Goal: Complete Application Form: Complete application form

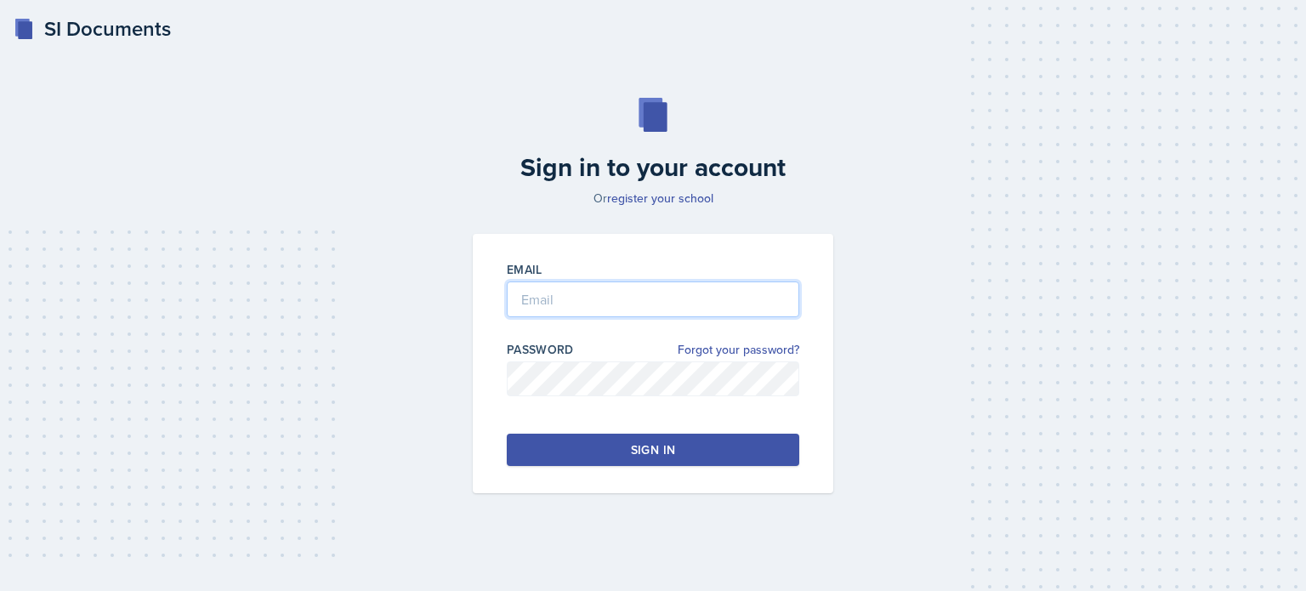
click at [577, 307] on input "email" at bounding box center [653, 299] width 293 height 36
type input "[EMAIL_ADDRESS][DOMAIN_NAME]"
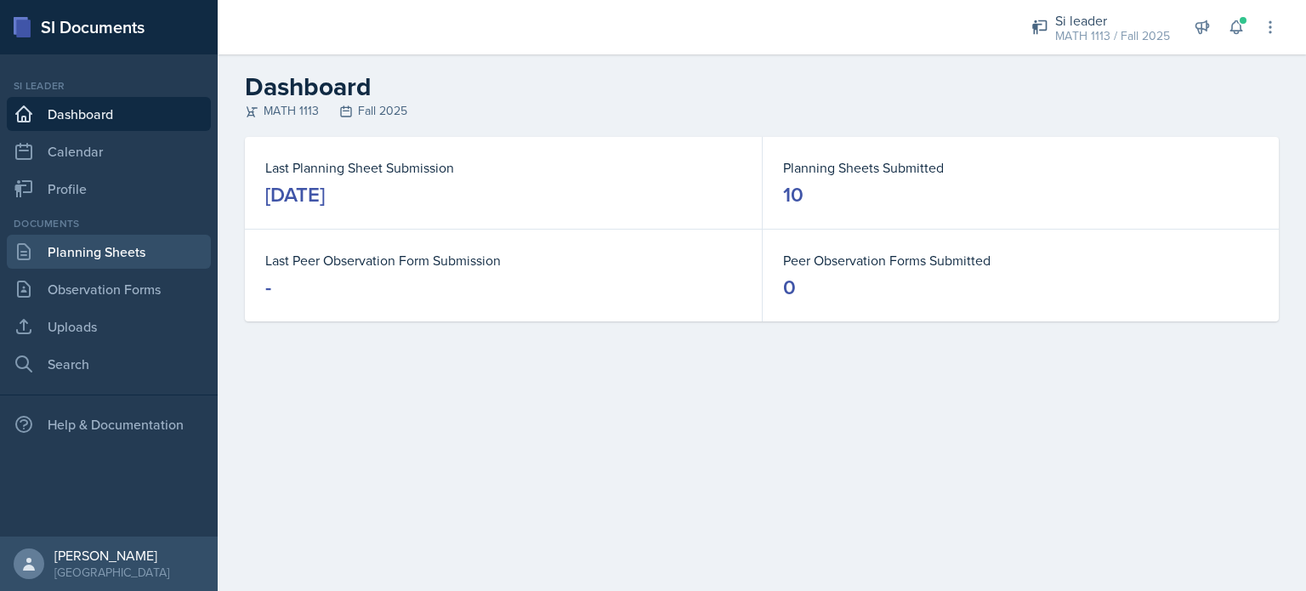
click at [112, 253] on link "Planning Sheets" at bounding box center [109, 252] width 204 height 34
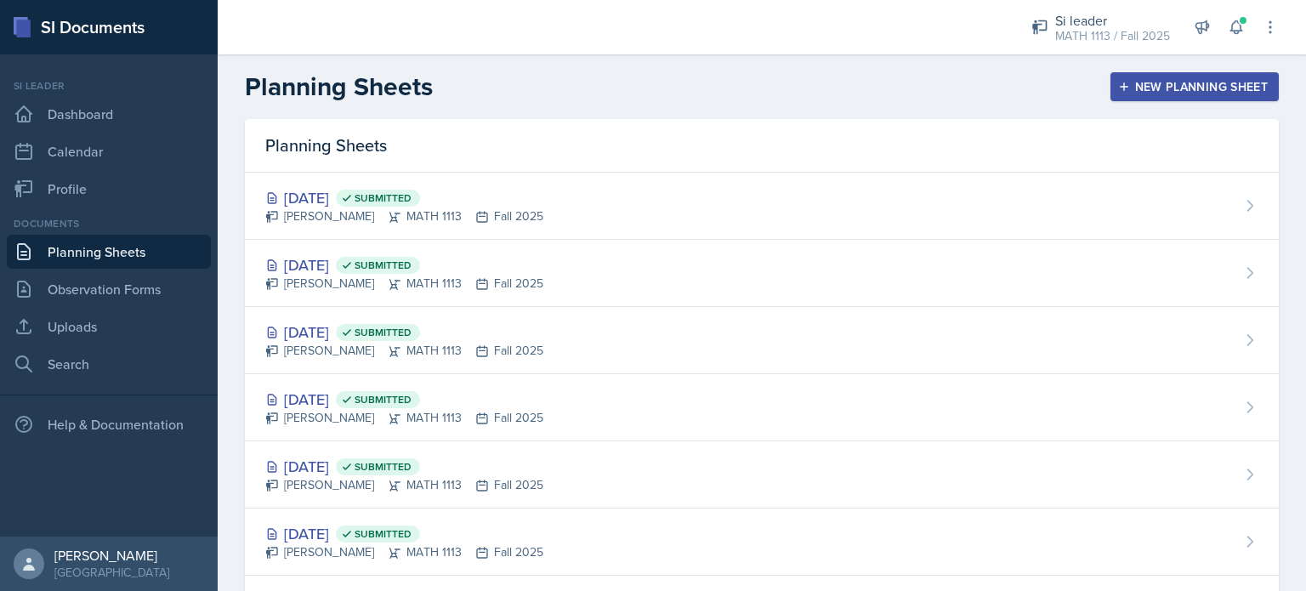
click at [1162, 99] on button "New Planning Sheet" at bounding box center [1194, 86] width 168 height 29
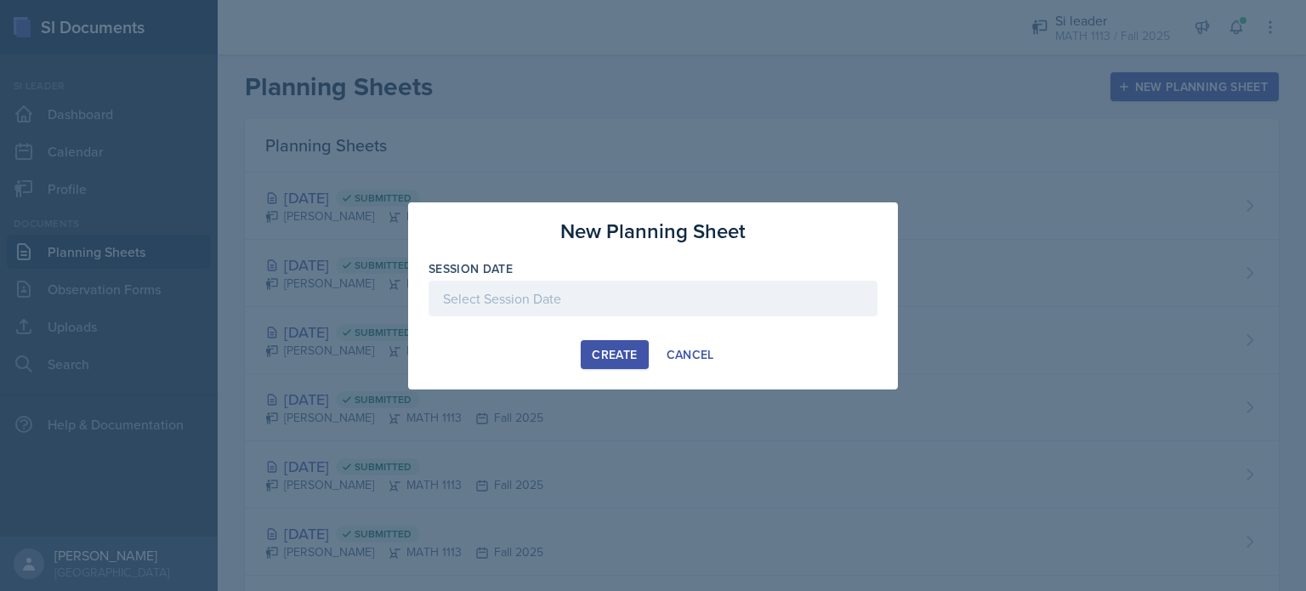
click at [533, 290] on div at bounding box center [653, 299] width 449 height 36
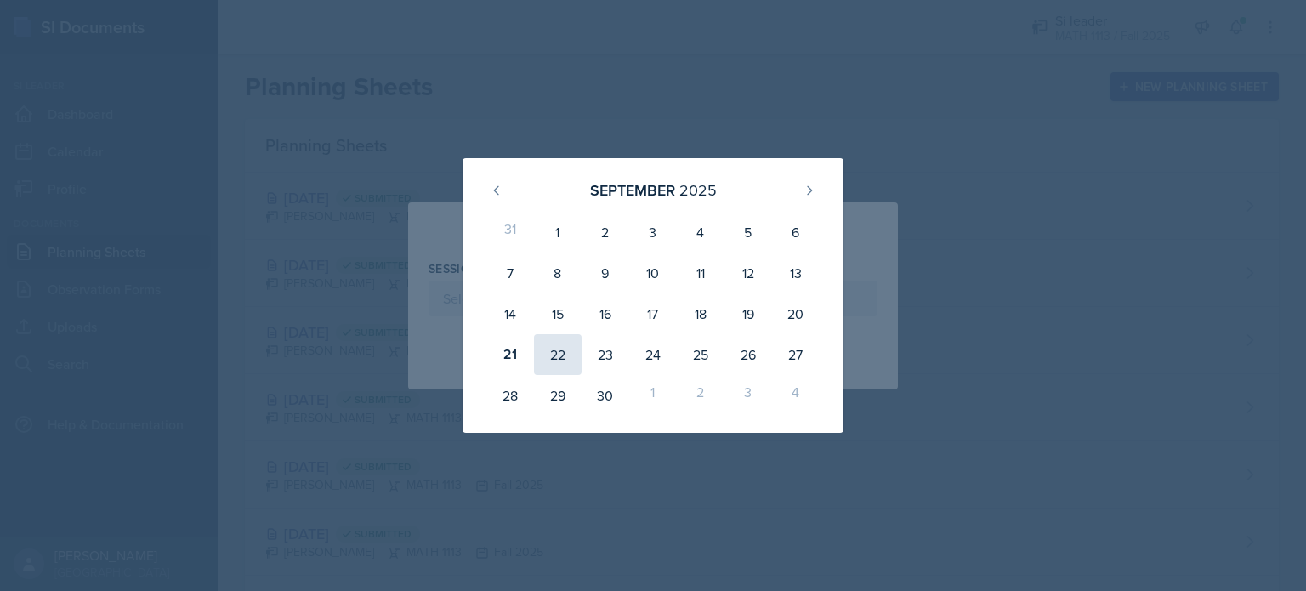
click at [559, 357] on div "22" at bounding box center [558, 354] width 48 height 41
type input "[DATE]"
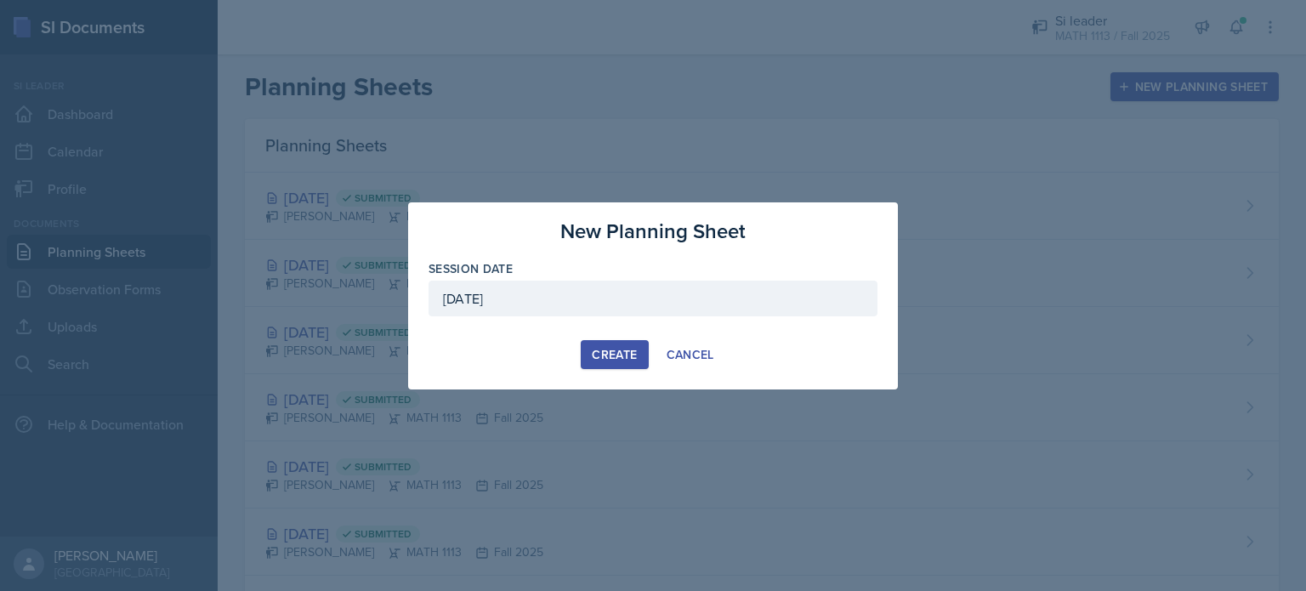
click at [616, 356] on div "Create" at bounding box center [614, 355] width 45 height 14
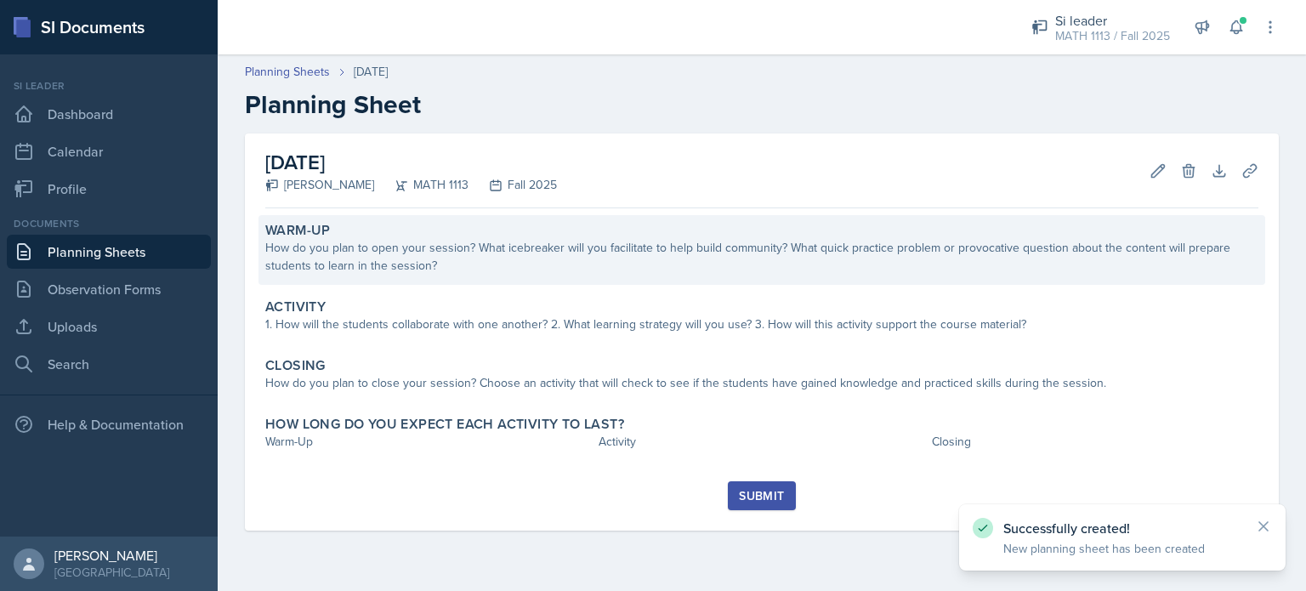
click at [487, 261] on div "How do you plan to open your session? What icebreaker will you facilitate to he…" at bounding box center [761, 257] width 993 height 36
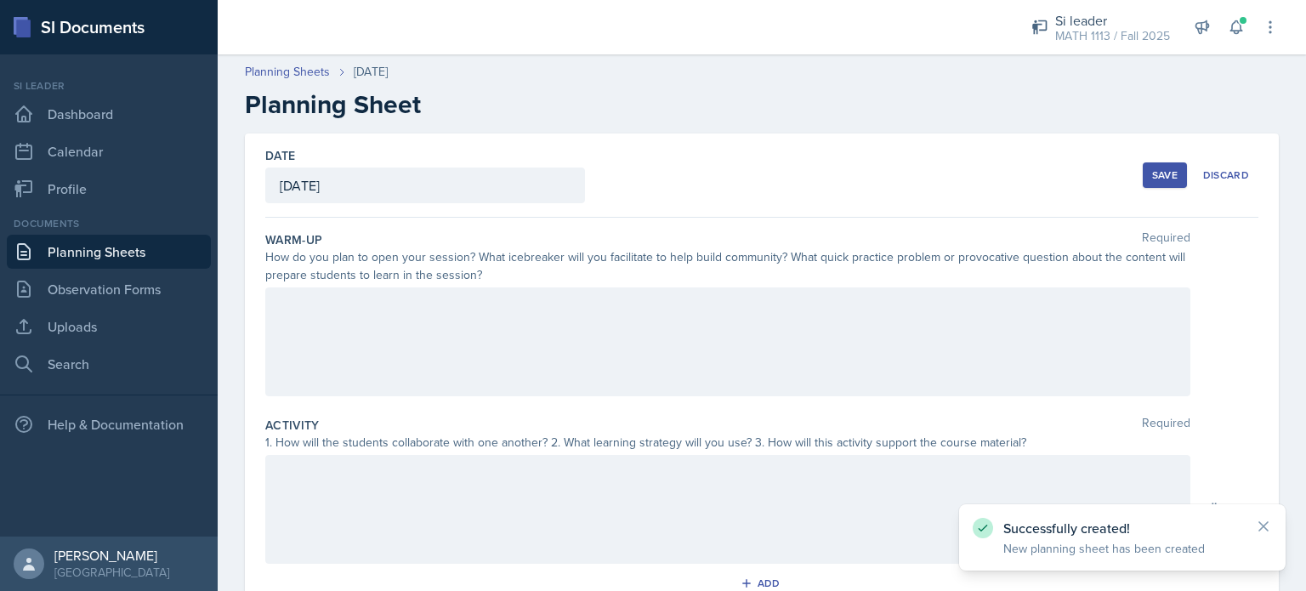
click at [425, 322] on div at bounding box center [727, 341] width 925 height 109
click at [395, 362] on div at bounding box center [727, 341] width 925 height 109
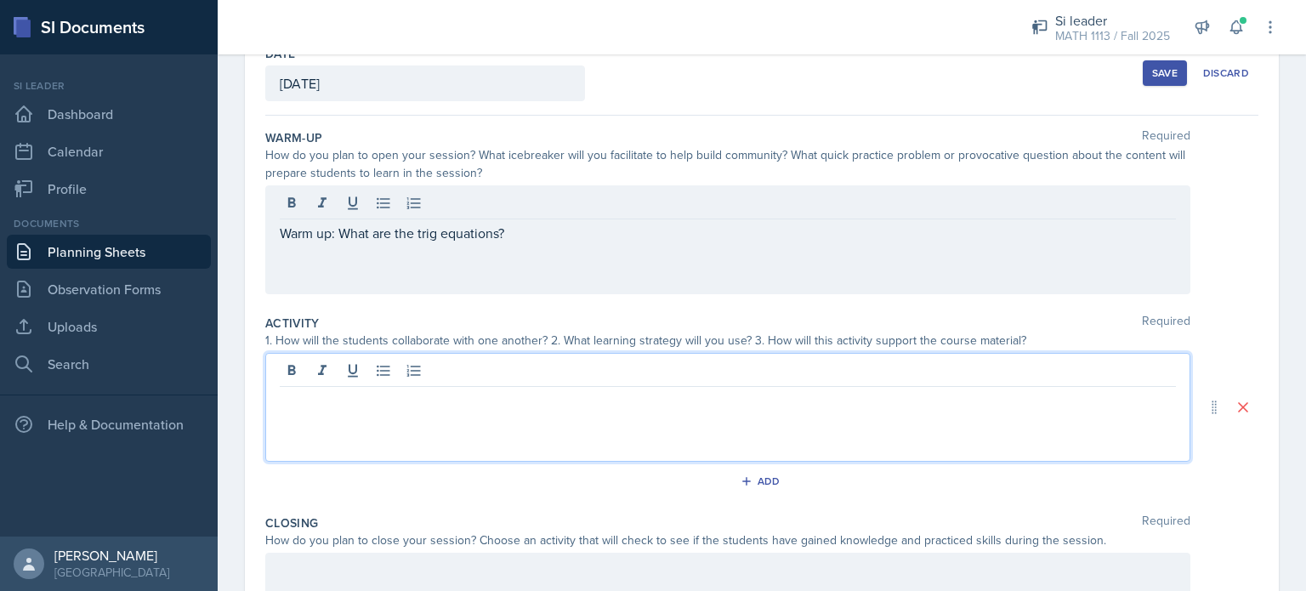
click at [379, 390] on p at bounding box center [728, 400] width 896 height 20
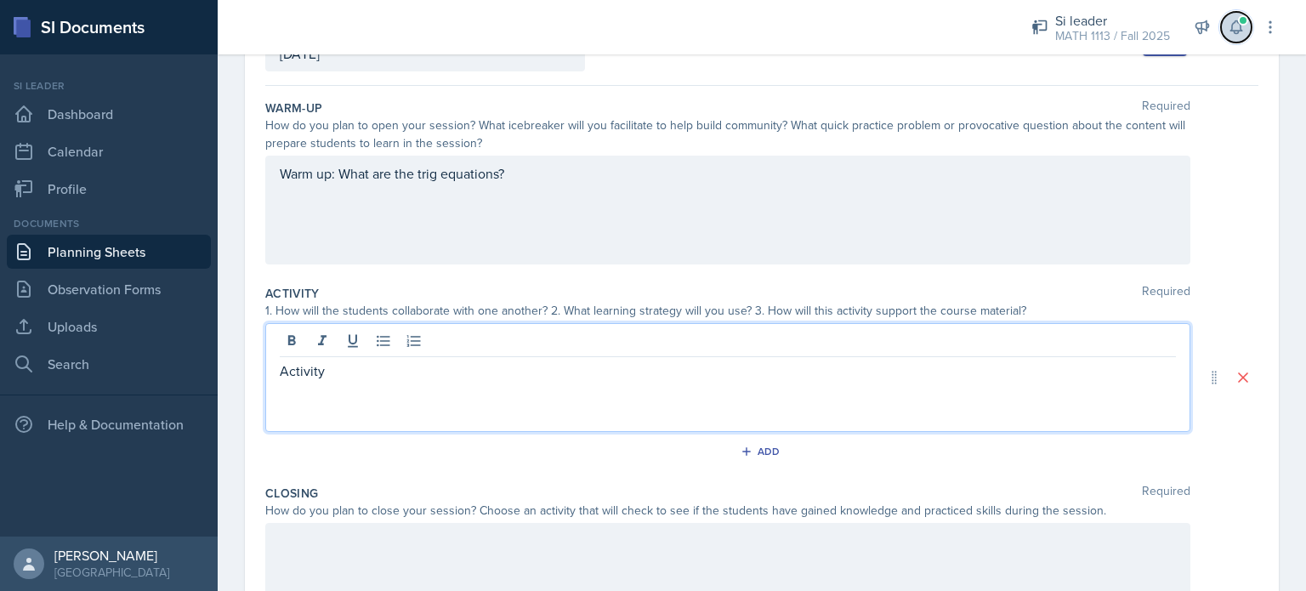
click at [1238, 38] on button at bounding box center [1236, 27] width 31 height 31
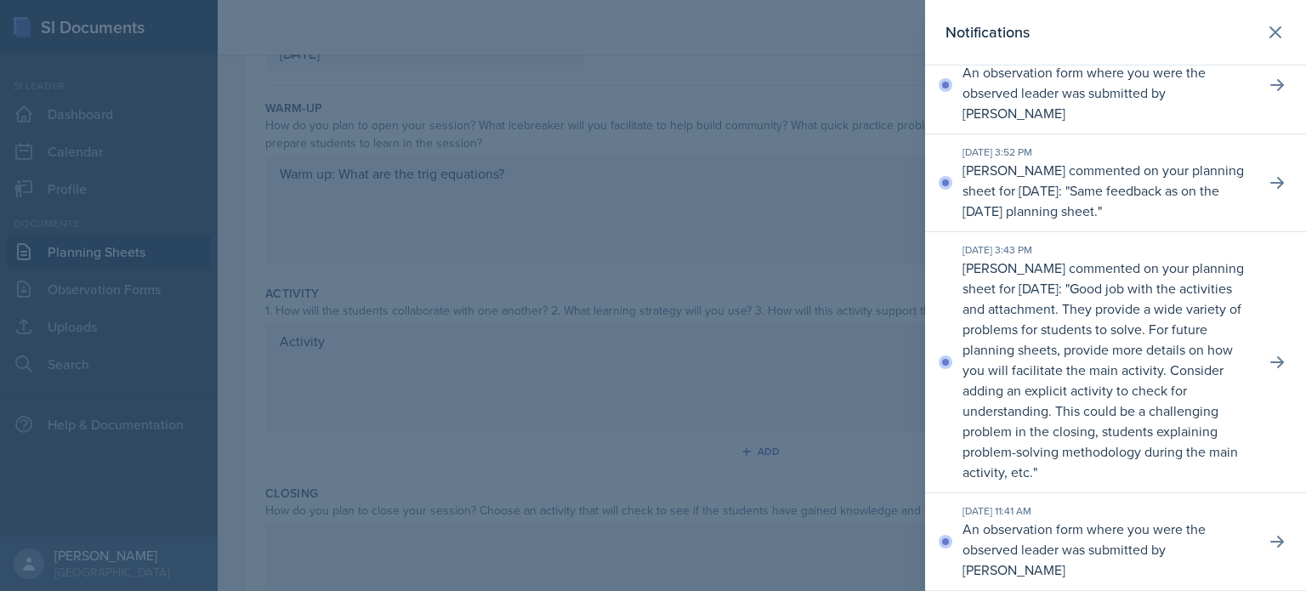
scroll to position [0, 0]
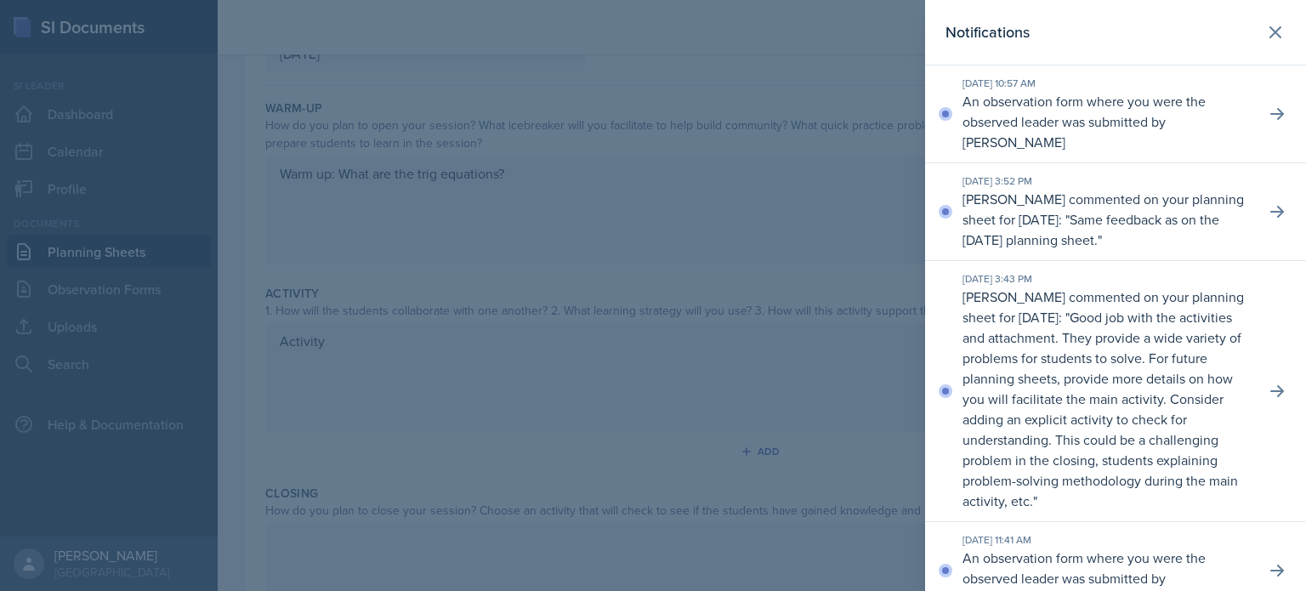
click at [599, 349] on div at bounding box center [653, 295] width 1306 height 591
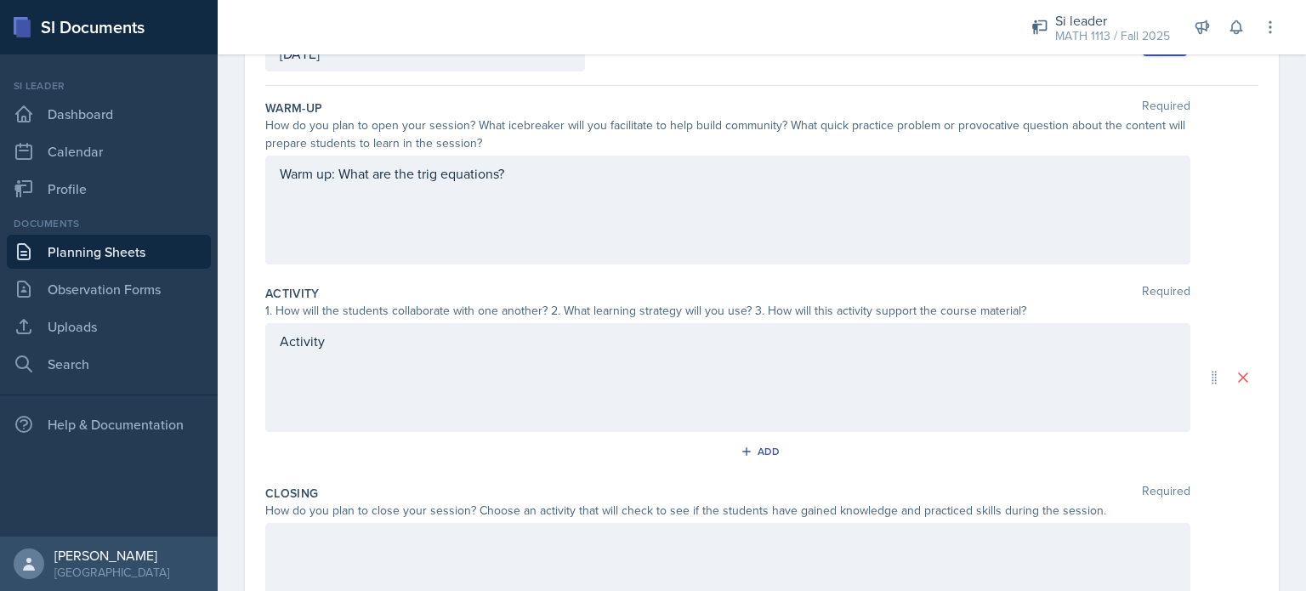
click at [374, 337] on div "Activity" at bounding box center [727, 377] width 925 height 109
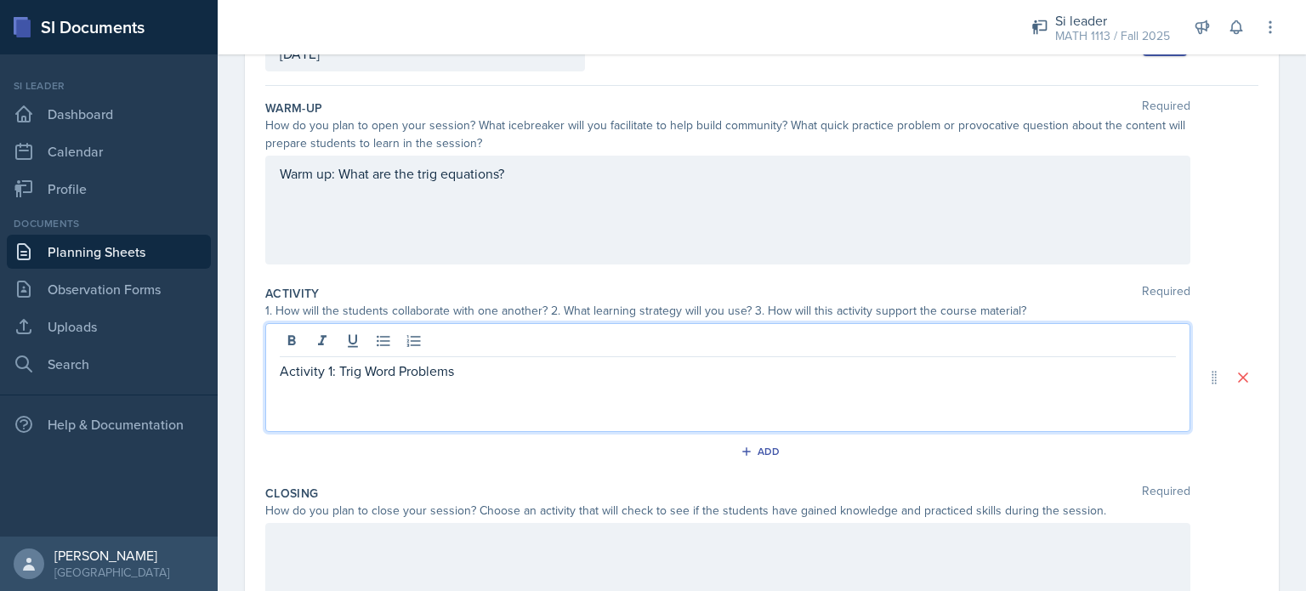
click at [323, 400] on div "Activity 1: Trig Word Problems" at bounding box center [727, 377] width 925 height 109
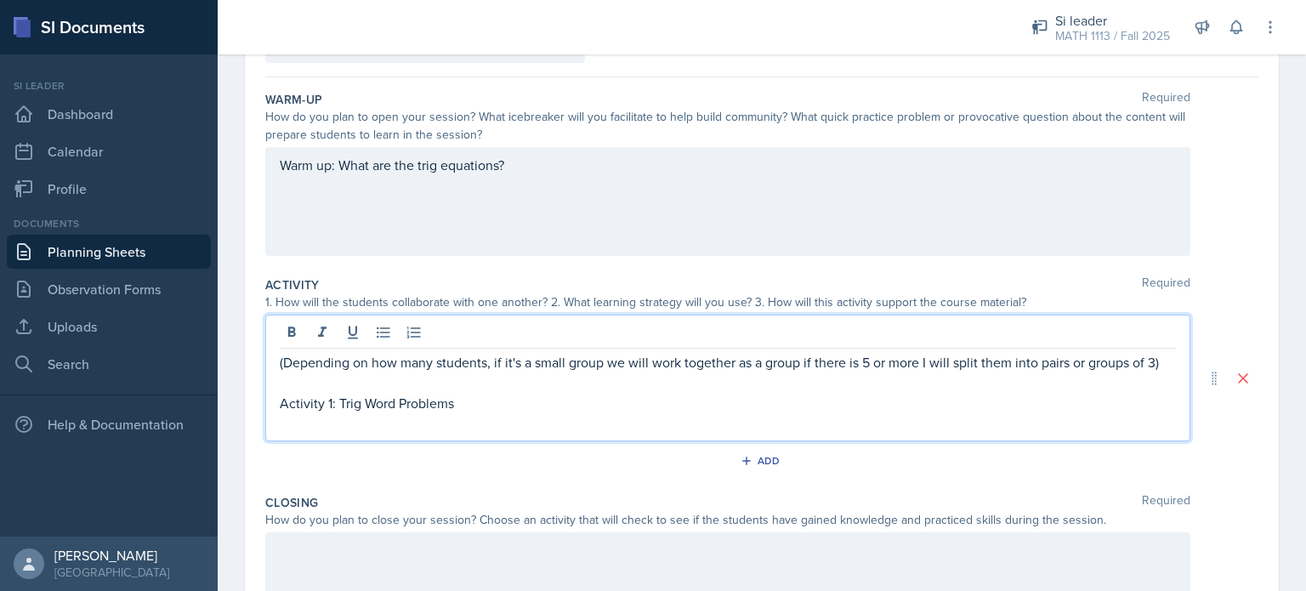
scroll to position [141, 0]
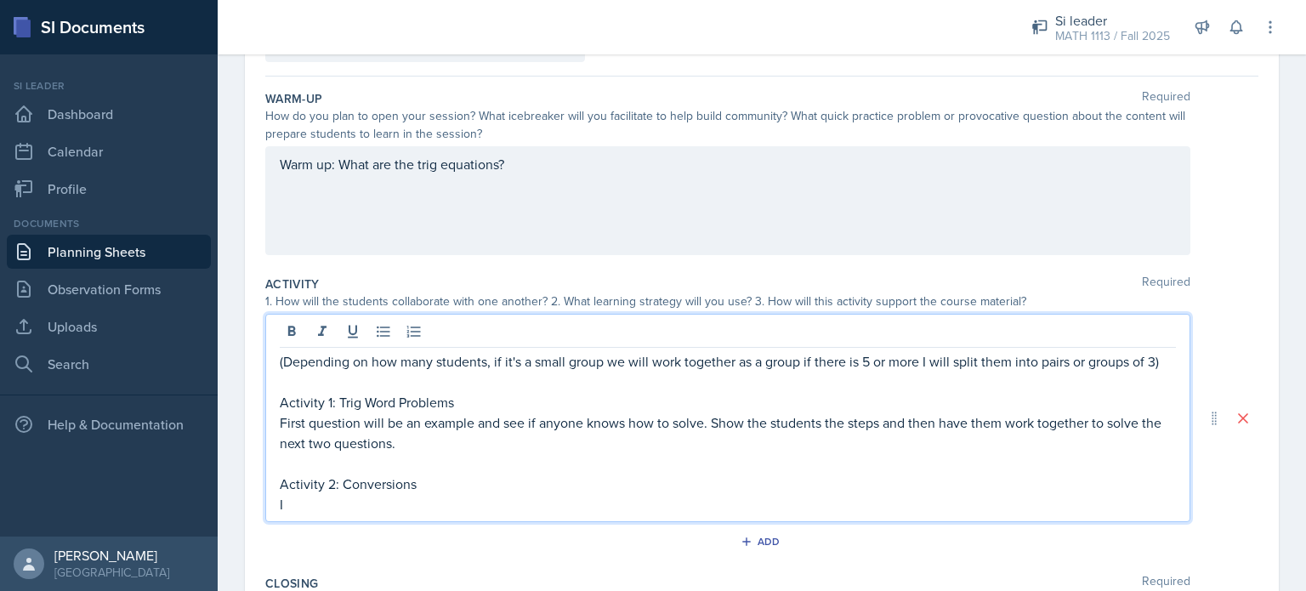
click at [296, 508] on p "I" at bounding box center [728, 504] width 896 height 20
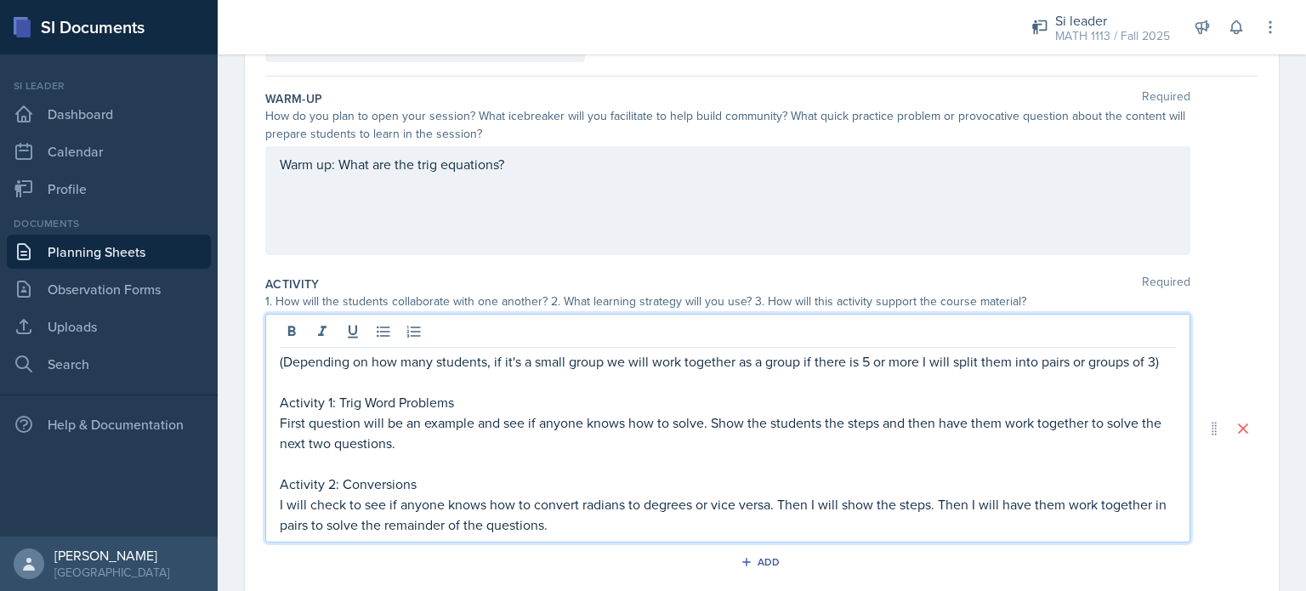
scroll to position [160, 0]
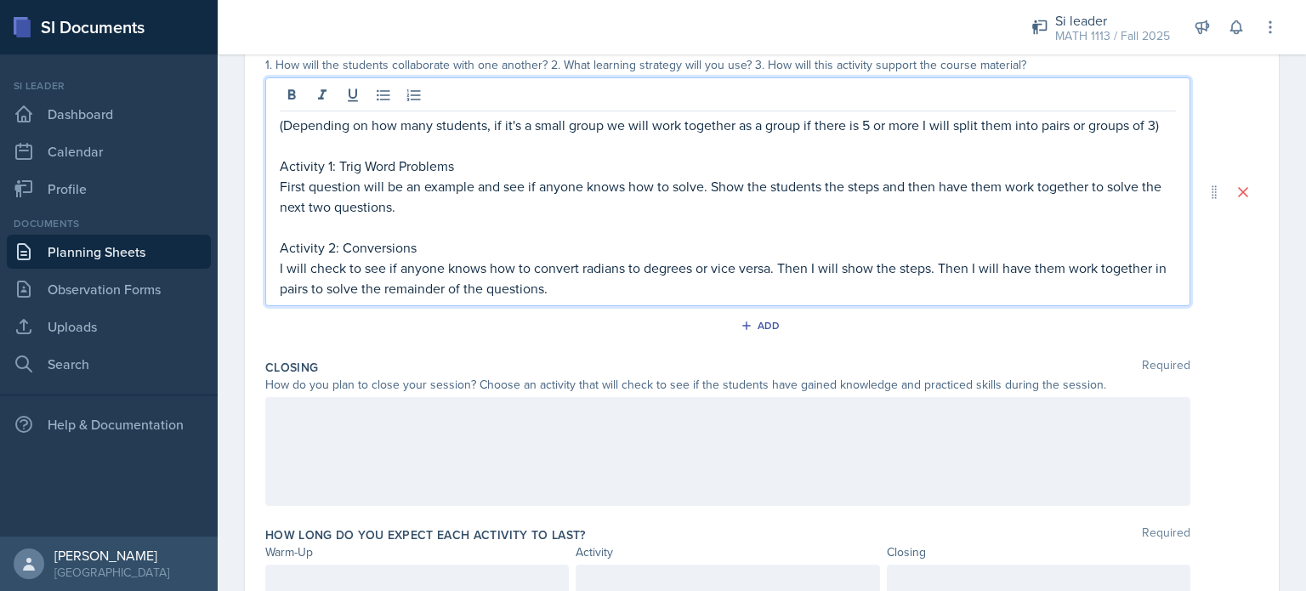
click at [398, 459] on div at bounding box center [727, 451] width 925 height 109
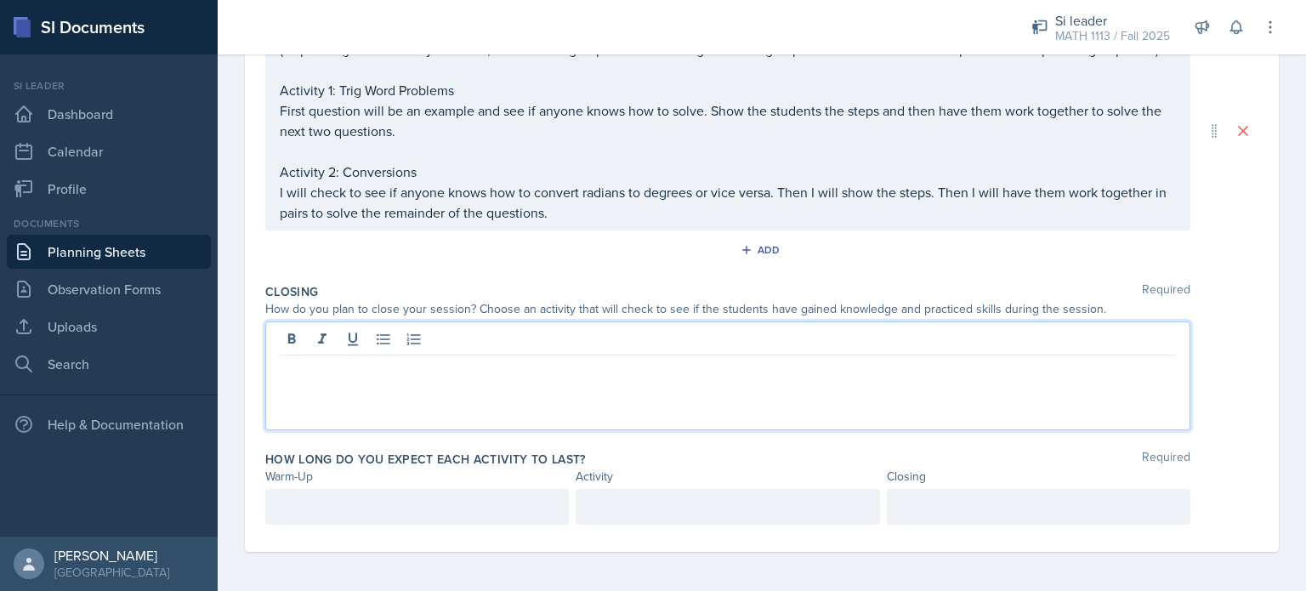
scroll to position [423, 0]
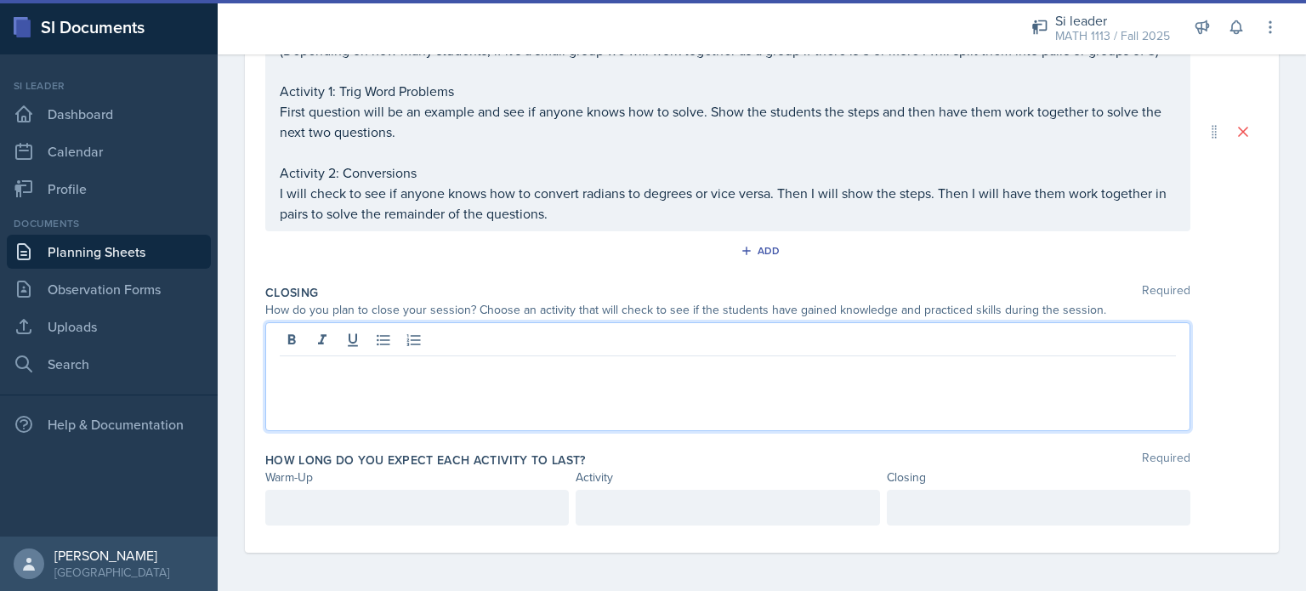
click at [316, 406] on div at bounding box center [727, 376] width 925 height 109
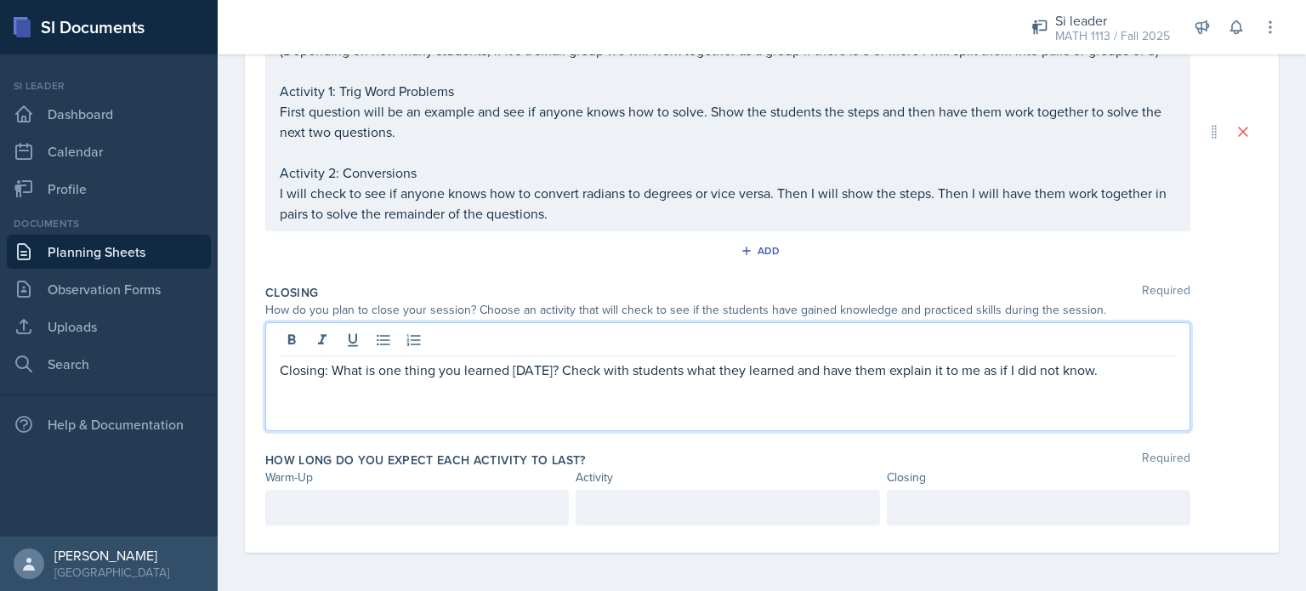
click at [333, 509] on div at bounding box center [417, 508] width 304 height 36
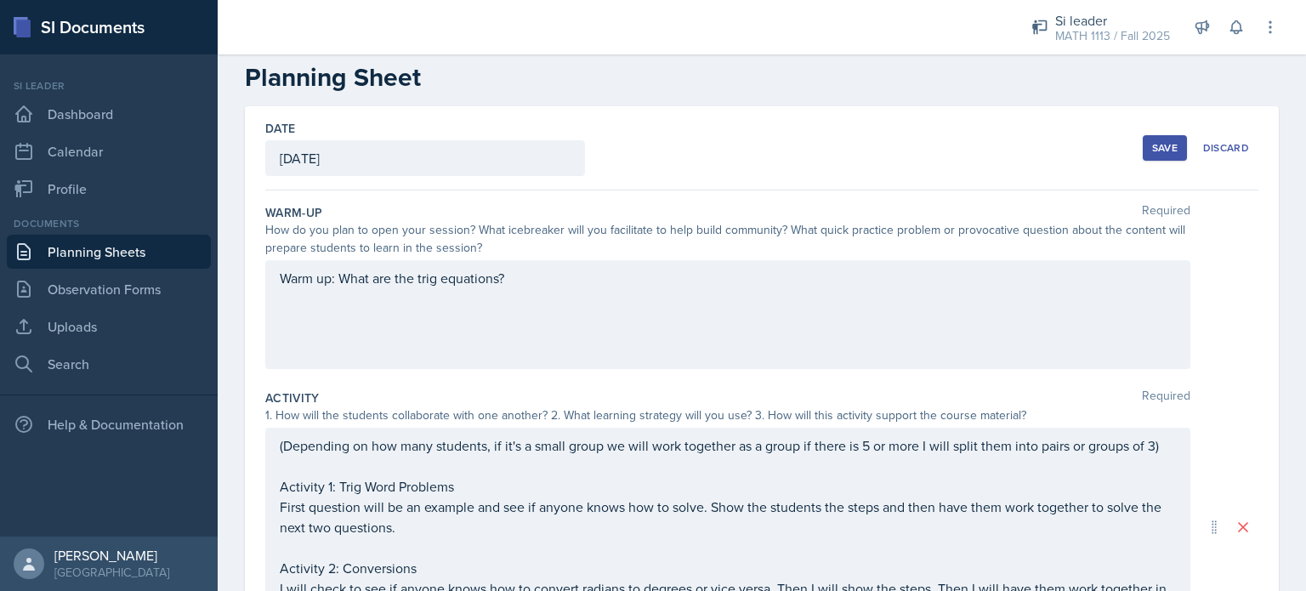
scroll to position [20, 0]
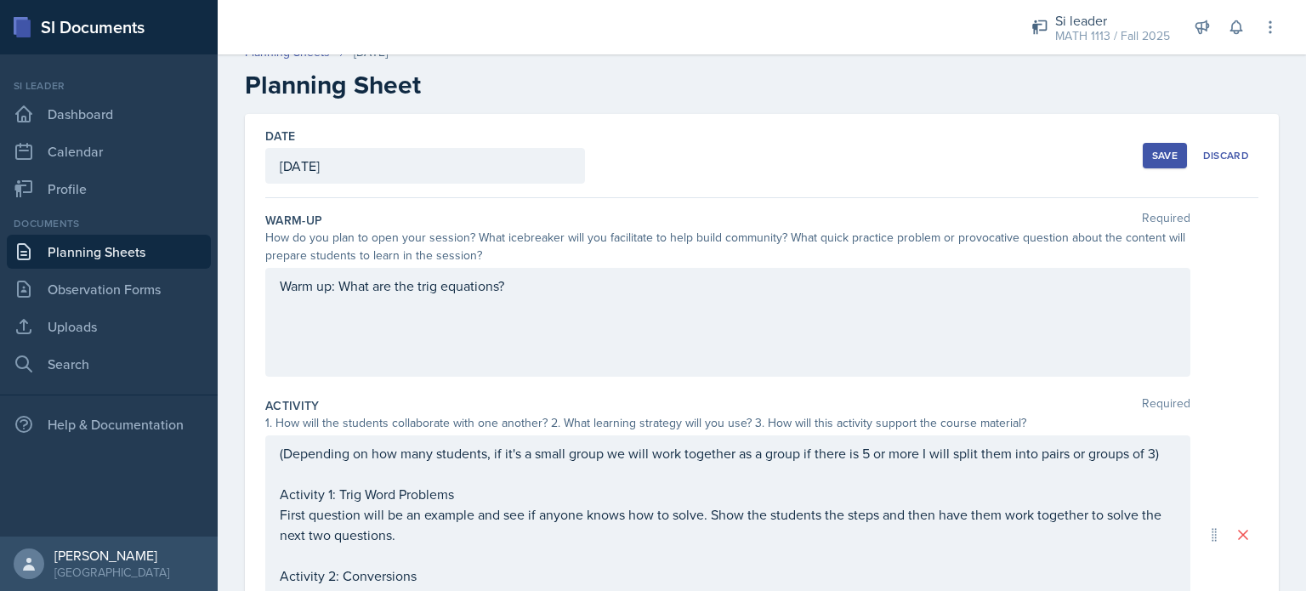
click at [1157, 160] on div "Save" at bounding box center [1165, 156] width 26 height 14
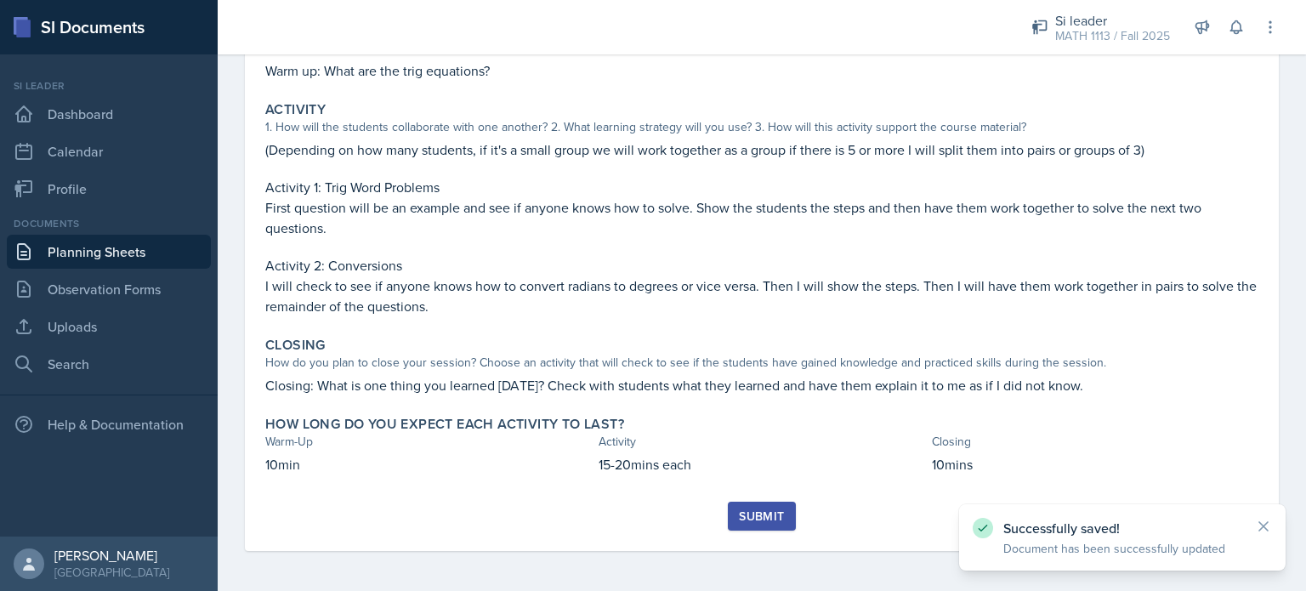
scroll to position [217, 0]
click at [764, 517] on div "Submit" at bounding box center [761, 517] width 45 height 14
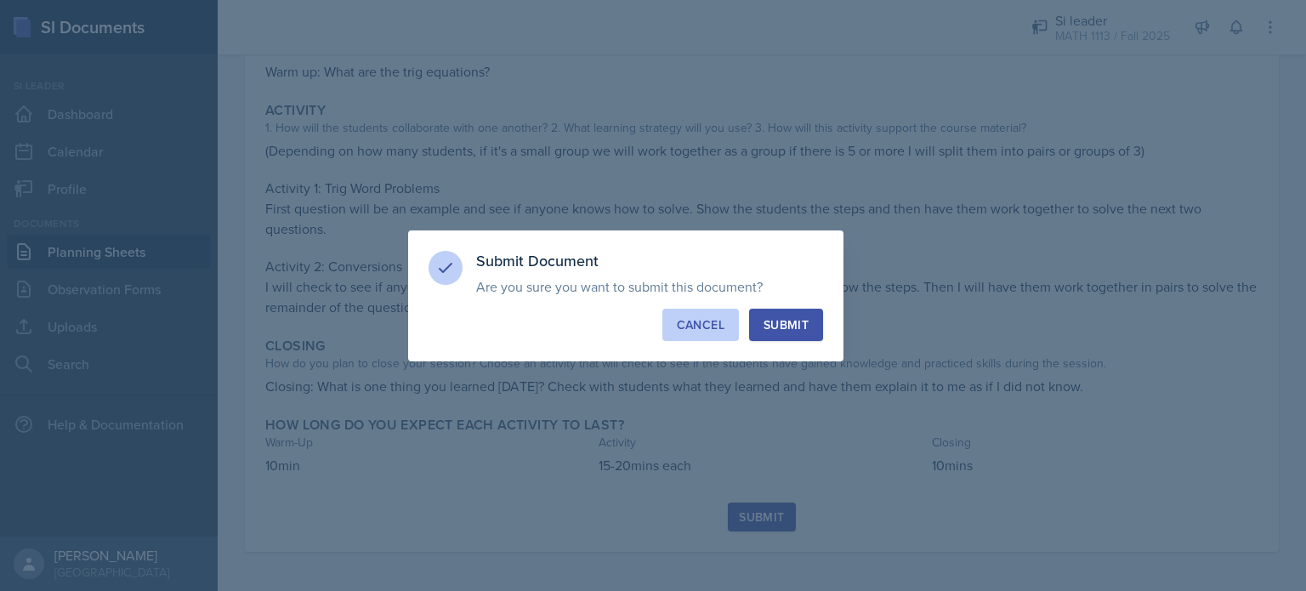
click at [690, 326] on div "Cancel" at bounding box center [701, 324] width 48 height 17
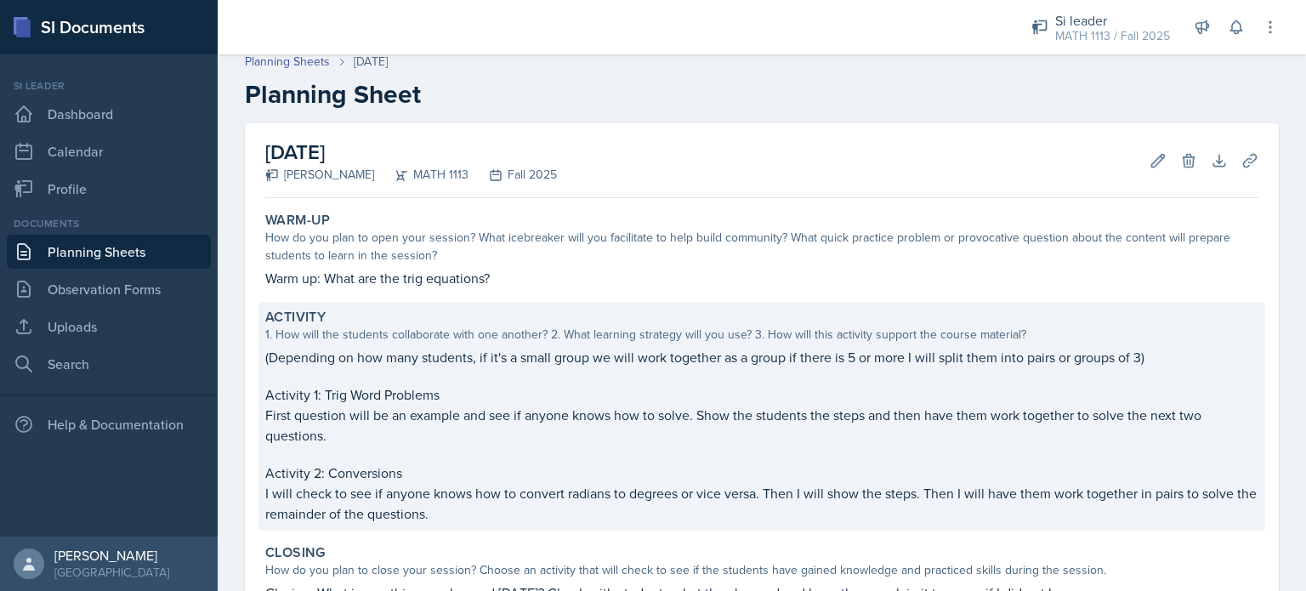
scroll to position [10, 0]
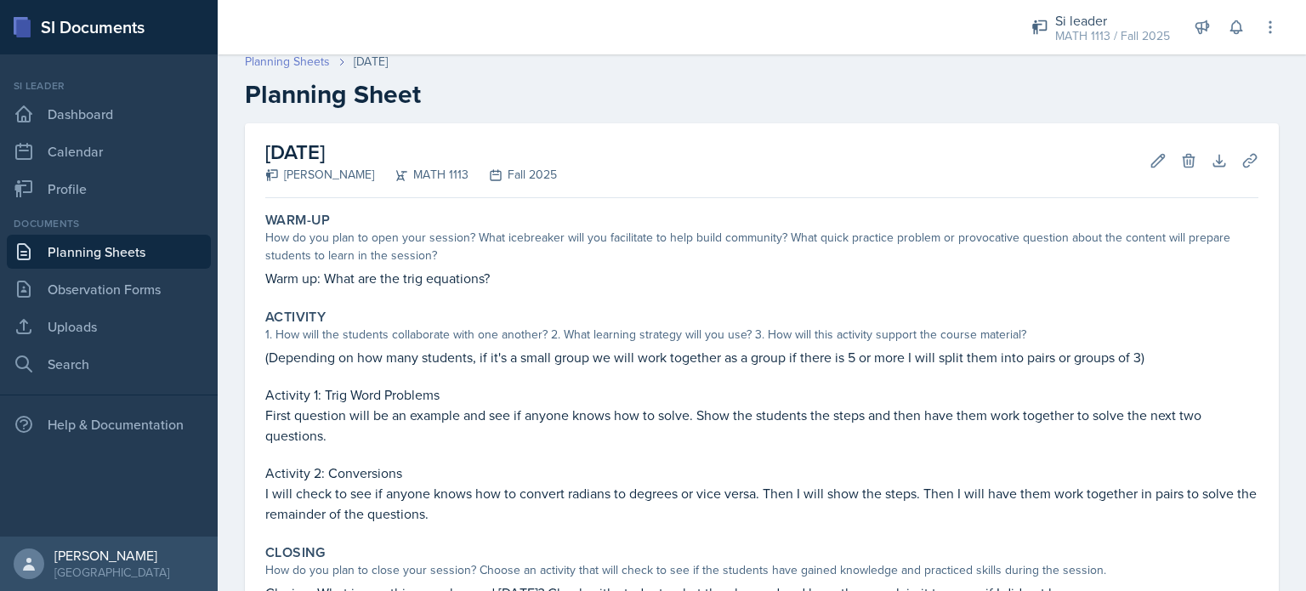
click at [286, 66] on link "Planning Sheets" at bounding box center [287, 62] width 85 height 18
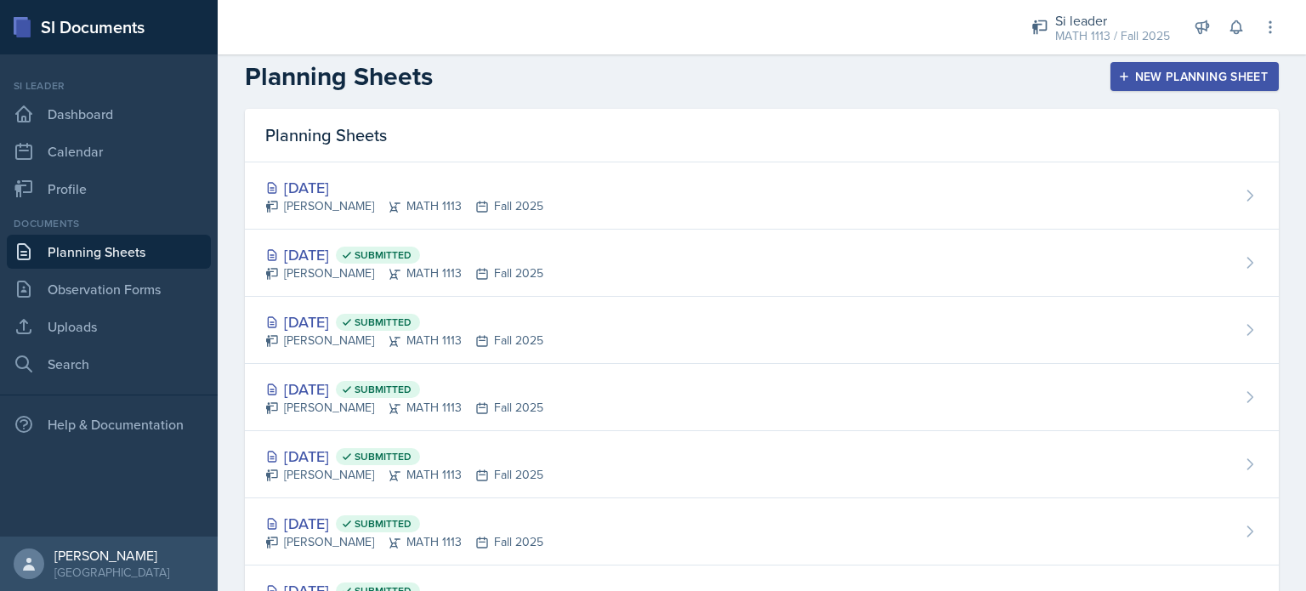
click at [1173, 77] on div "New Planning Sheet" at bounding box center [1195, 77] width 146 height 14
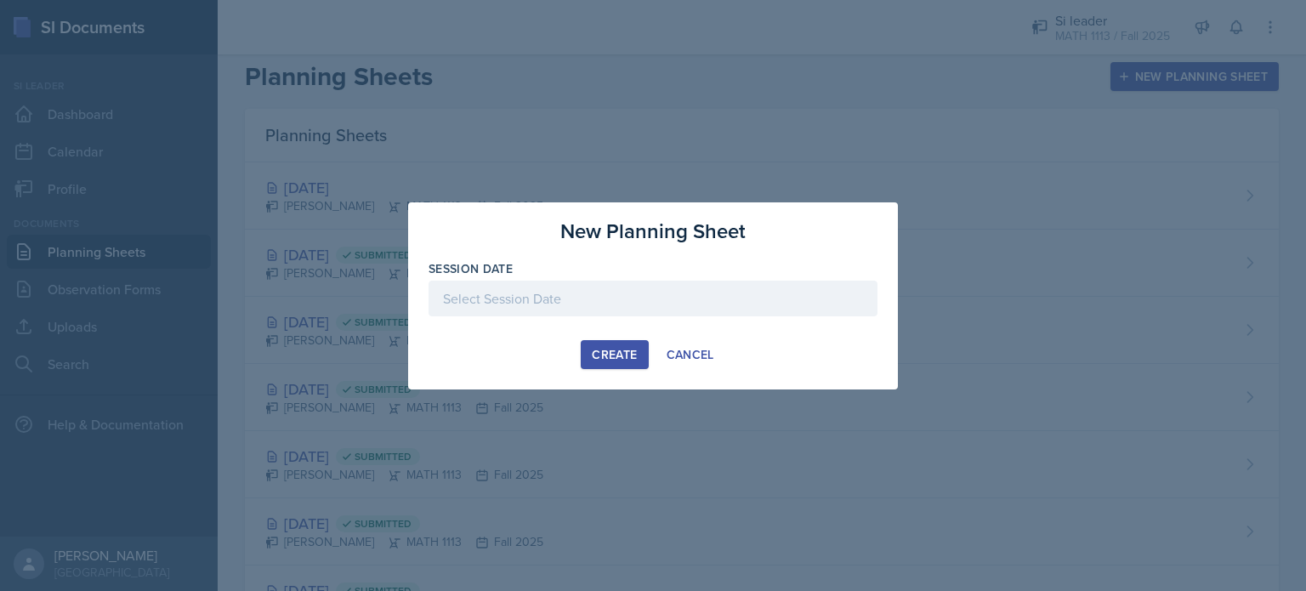
click at [837, 293] on div at bounding box center [653, 299] width 449 height 36
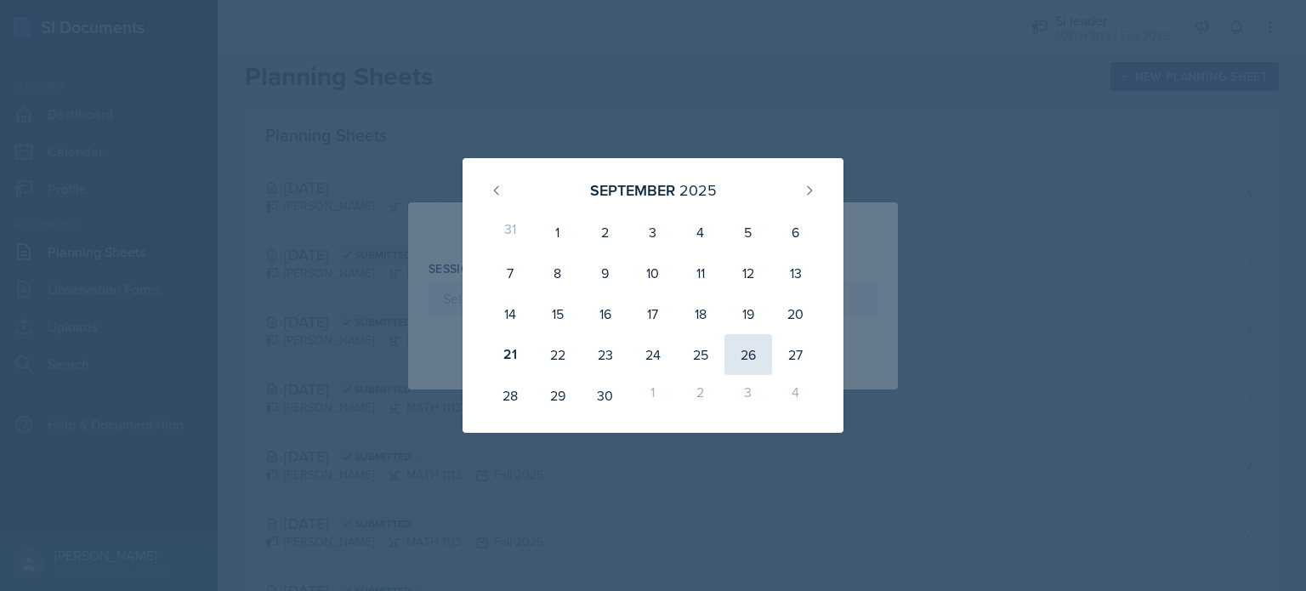
click at [758, 348] on div "26" at bounding box center [748, 354] width 48 height 41
type input "[DATE]"
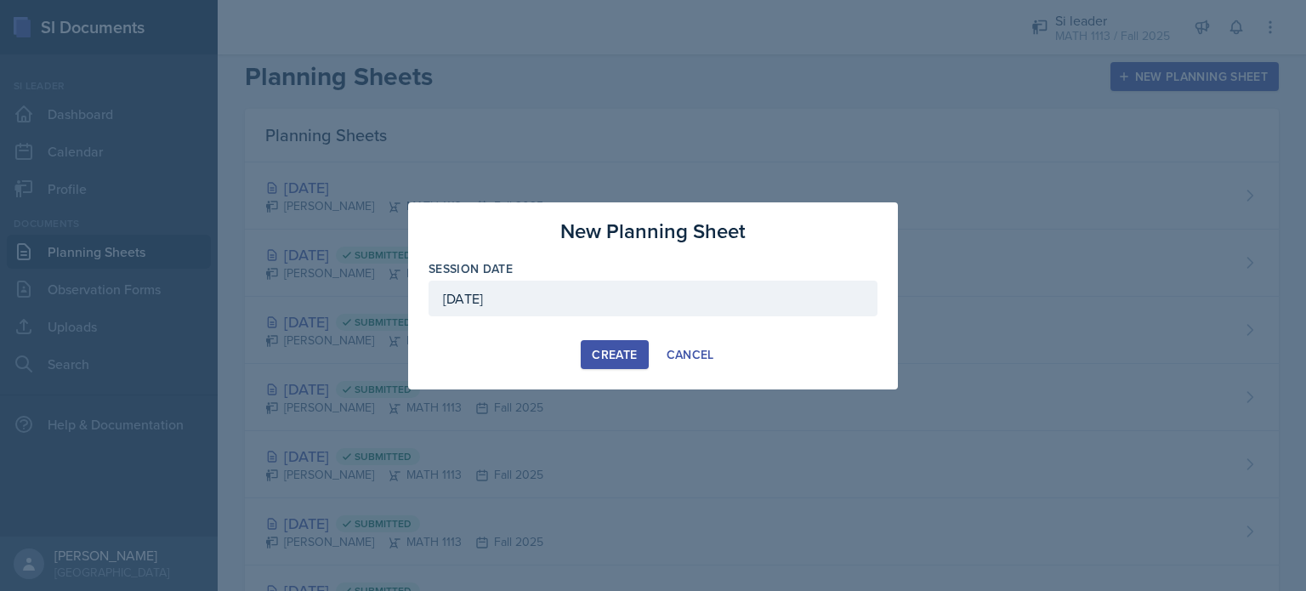
click at [621, 356] on div "Create" at bounding box center [614, 355] width 45 height 14
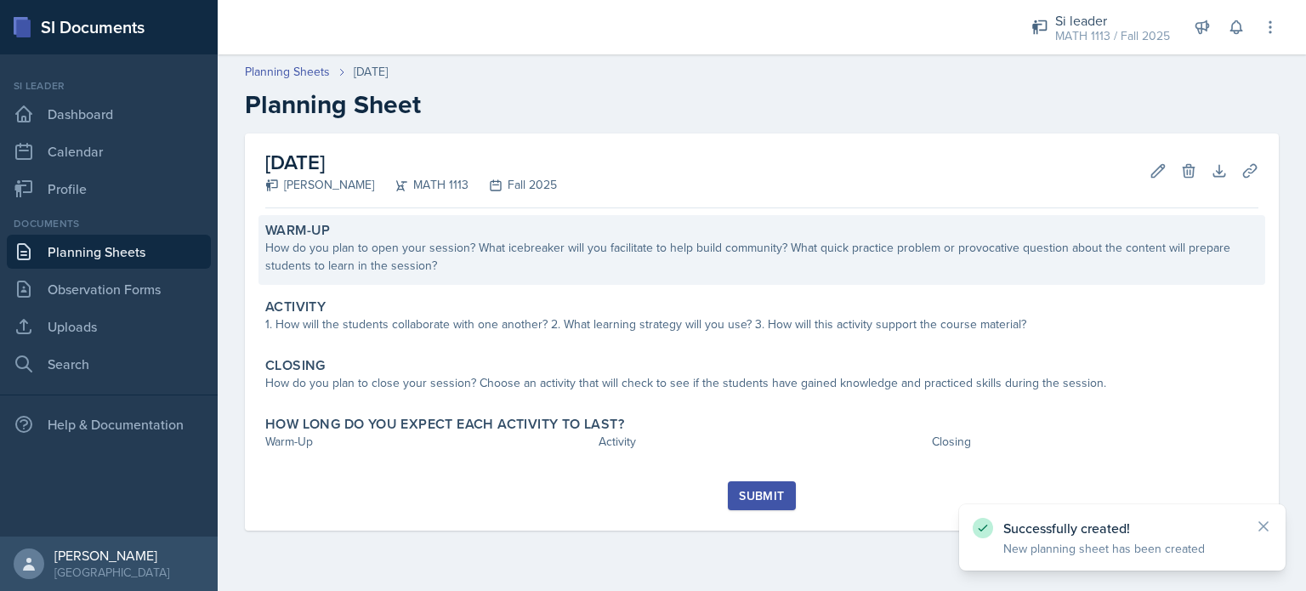
click at [459, 239] on div "How do you plan to open your session? What icebreaker will you facilitate to he…" at bounding box center [761, 257] width 993 height 36
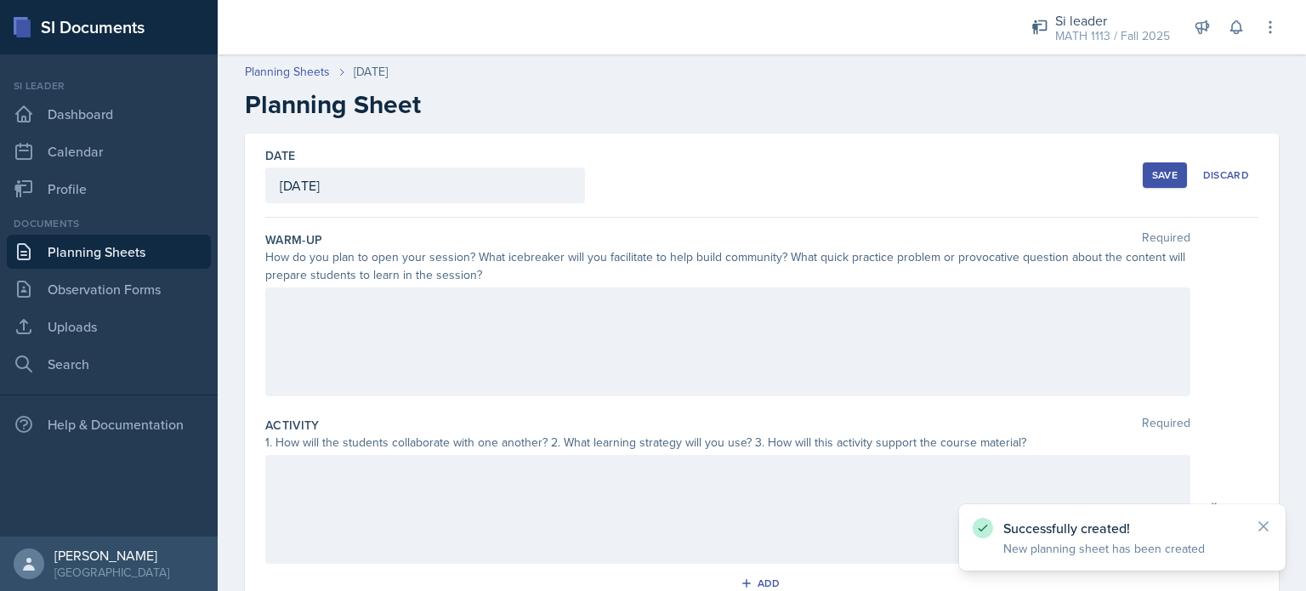
click at [365, 363] on div at bounding box center [727, 341] width 925 height 109
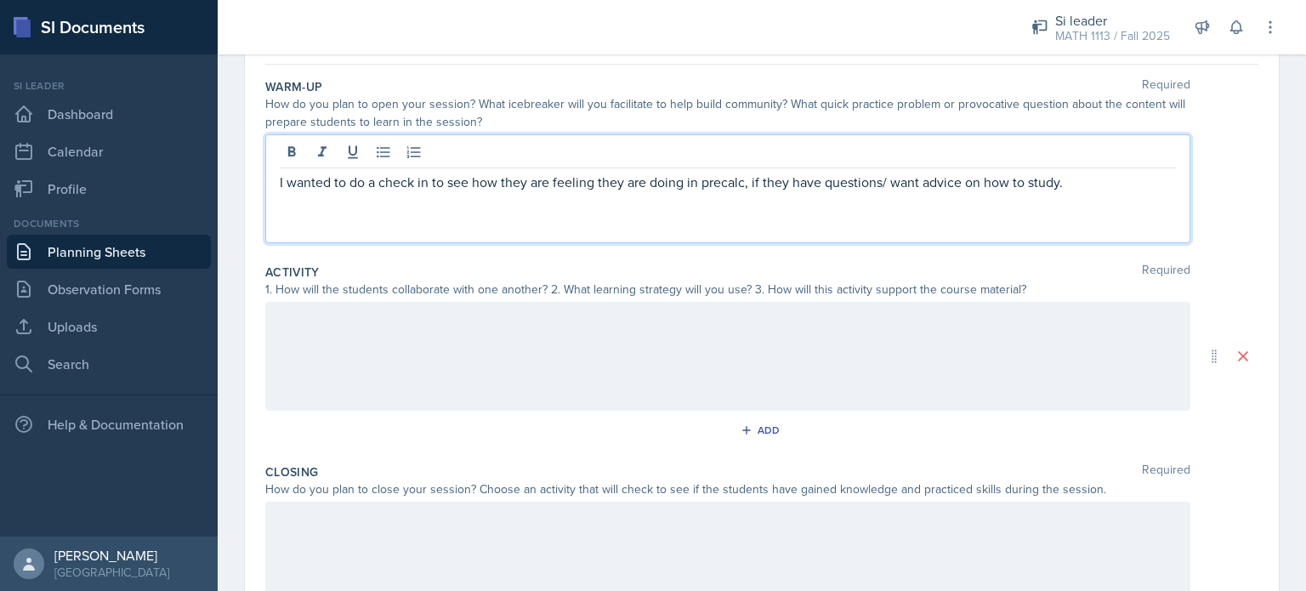
click at [377, 341] on div at bounding box center [727, 356] width 925 height 109
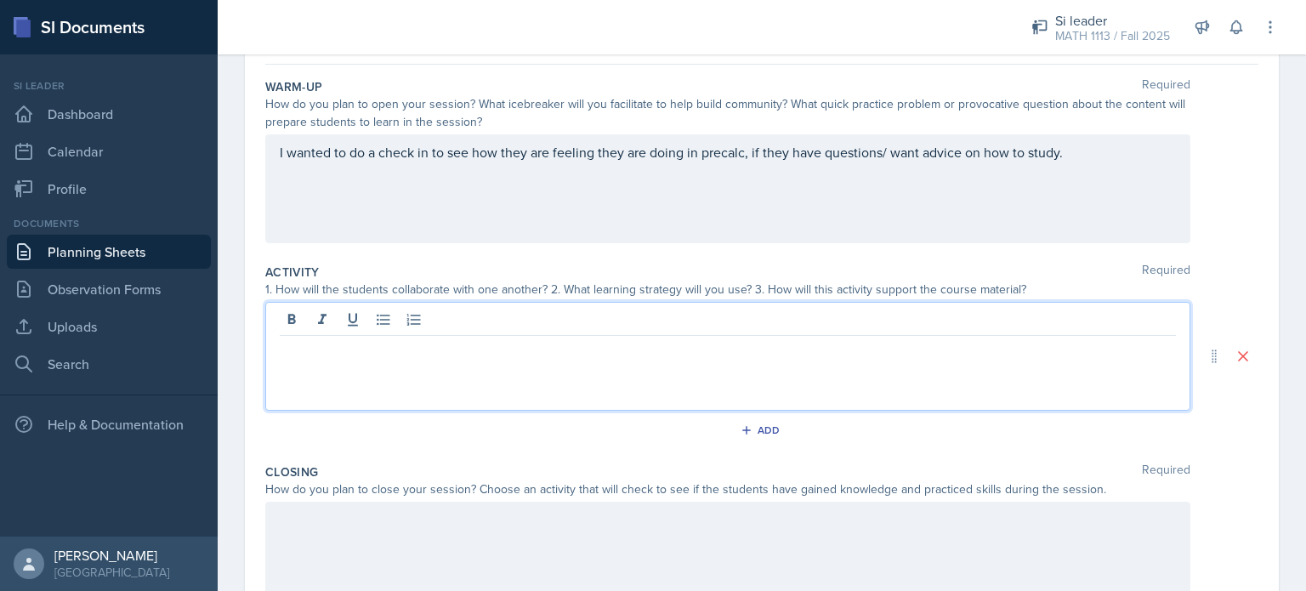
scroll to position [184, 0]
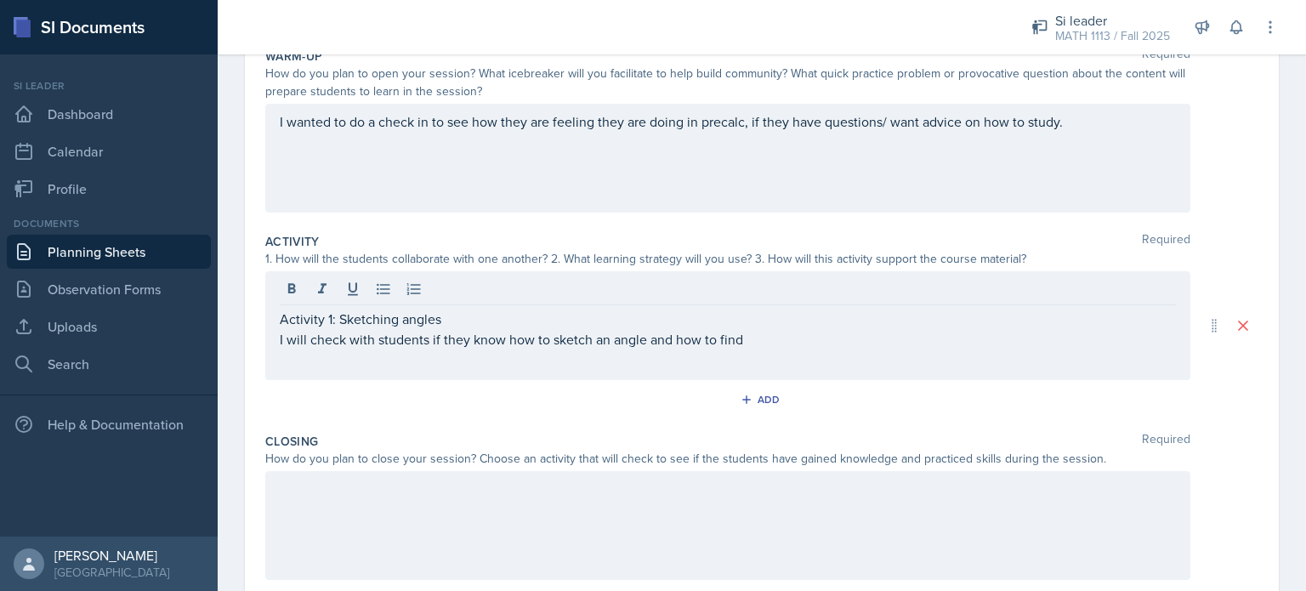
click at [278, 319] on div "Activity 1: Sketching angles I will check with students if they know how to ske…" at bounding box center [727, 325] width 925 height 109
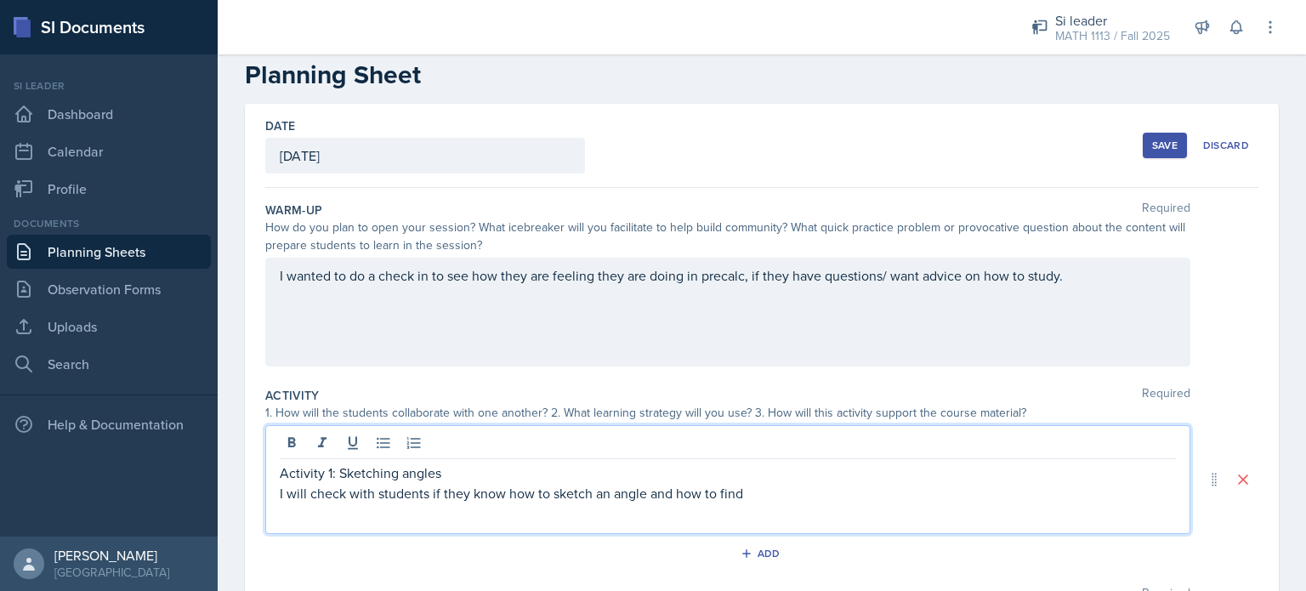
scroll to position [0, 0]
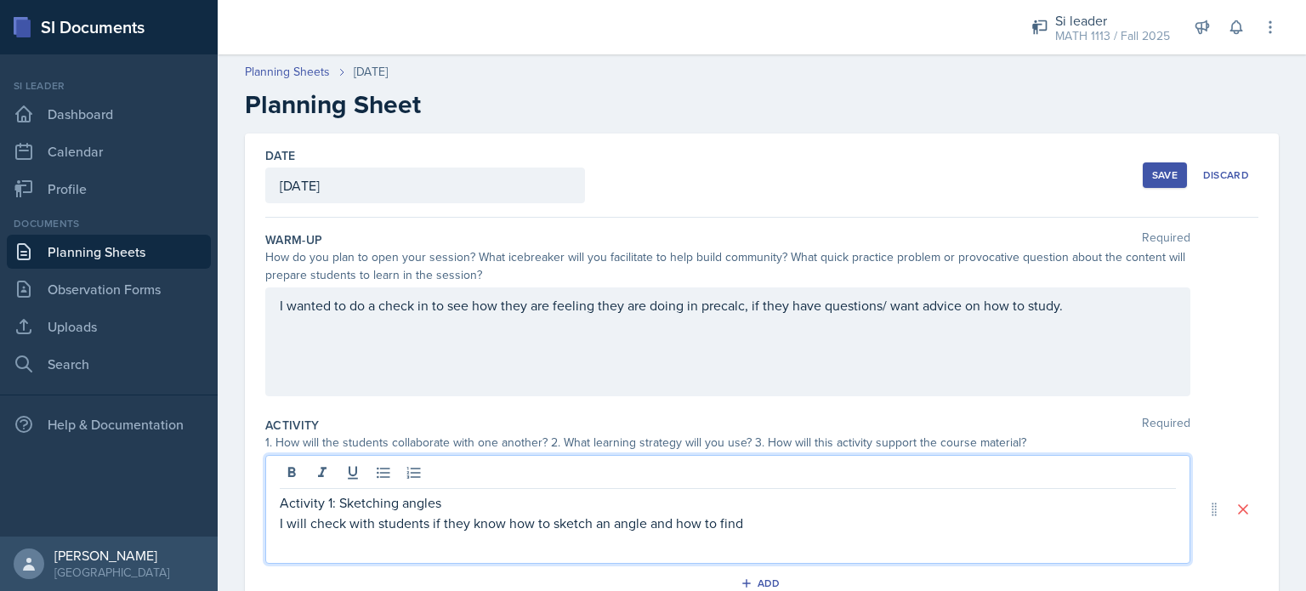
click at [286, 504] on p "Activity 1: Sketching angles" at bounding box center [728, 502] width 896 height 20
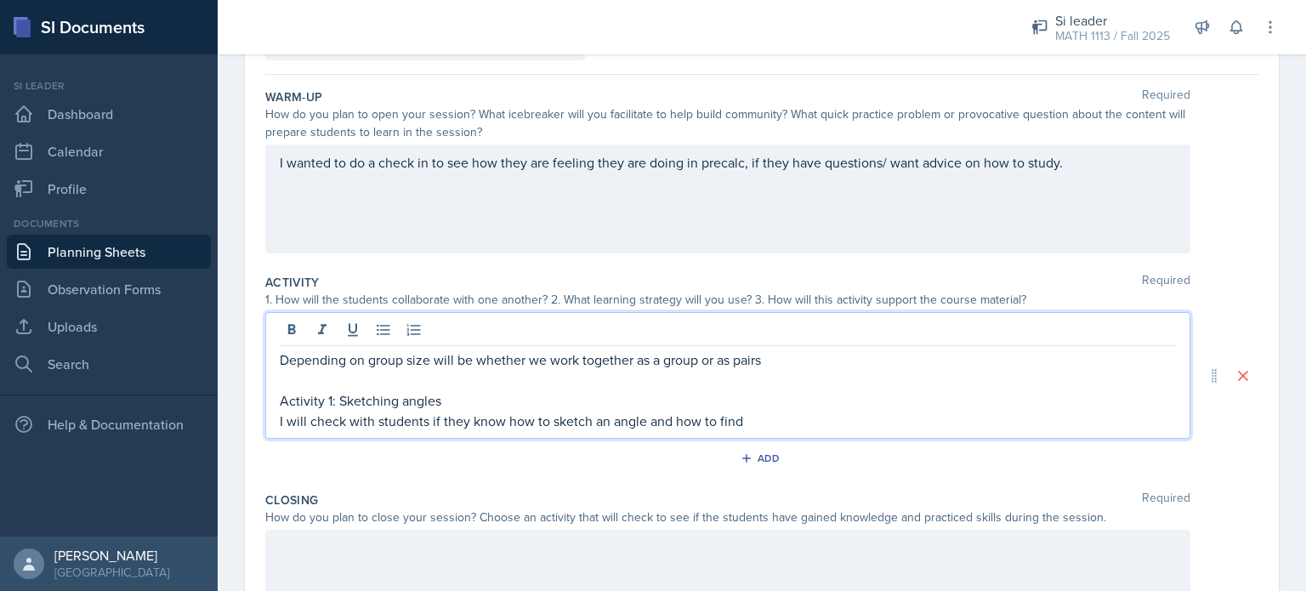
scroll to position [150, 0]
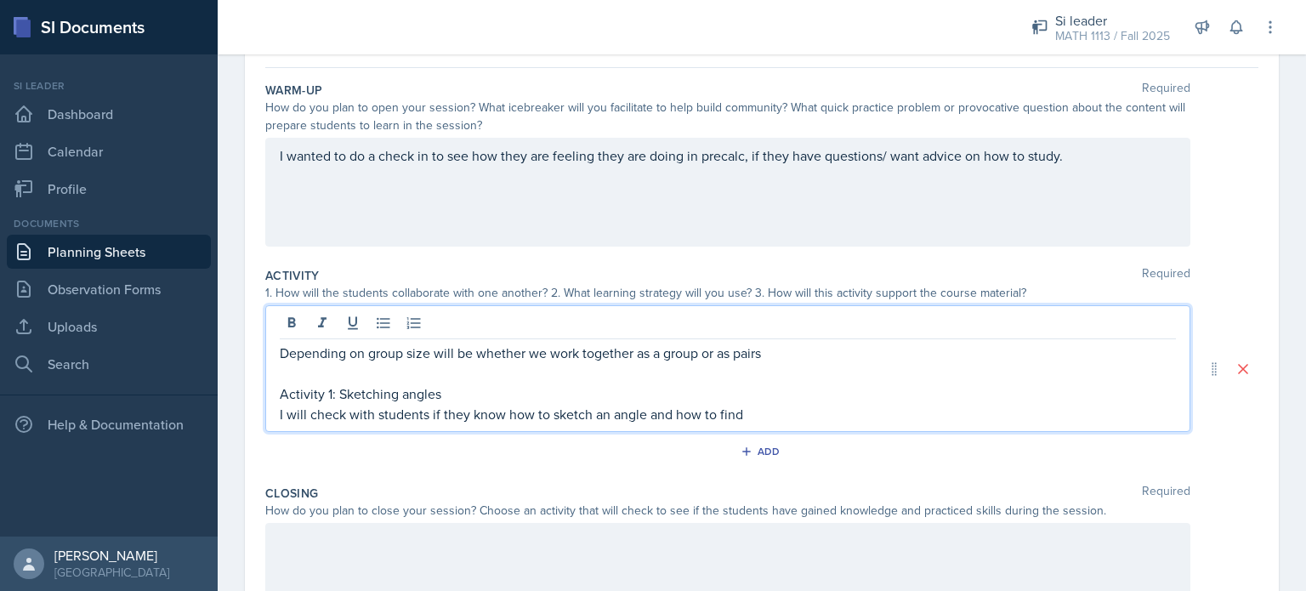
click at [797, 412] on p "I will check with students if they know how to sketch an angle and how to find" at bounding box center [728, 414] width 896 height 20
click at [752, 417] on p "I will check with students if they know how to sketch an angle and how to find" at bounding box center [728, 414] width 896 height 20
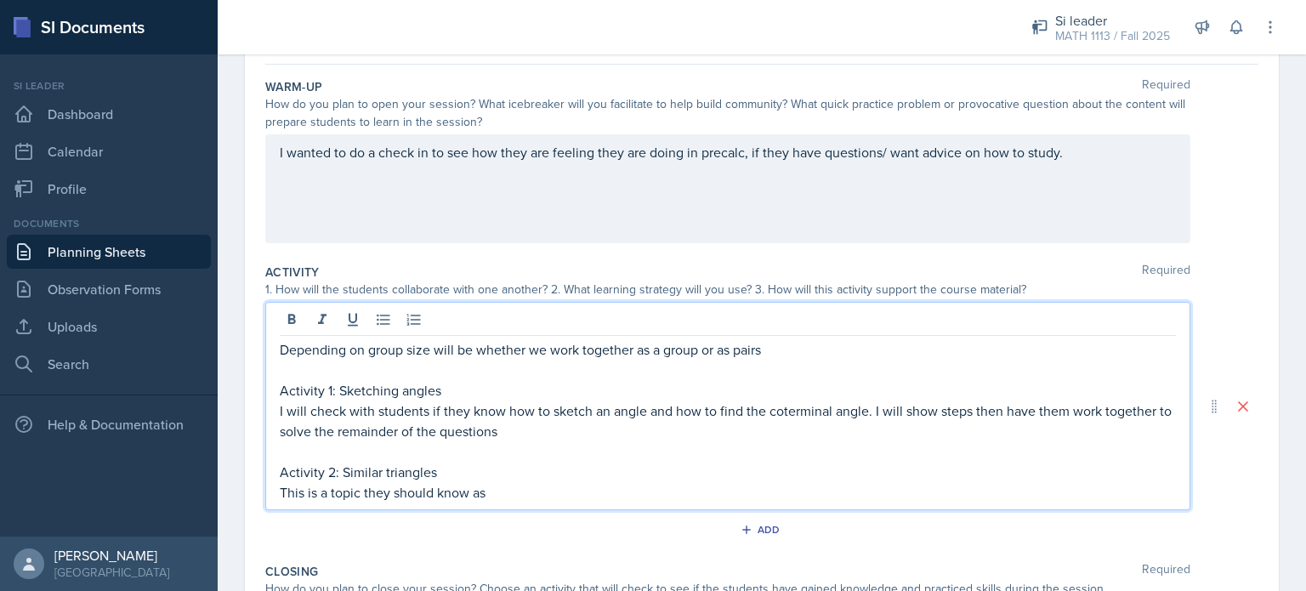
scroll to position [262, 0]
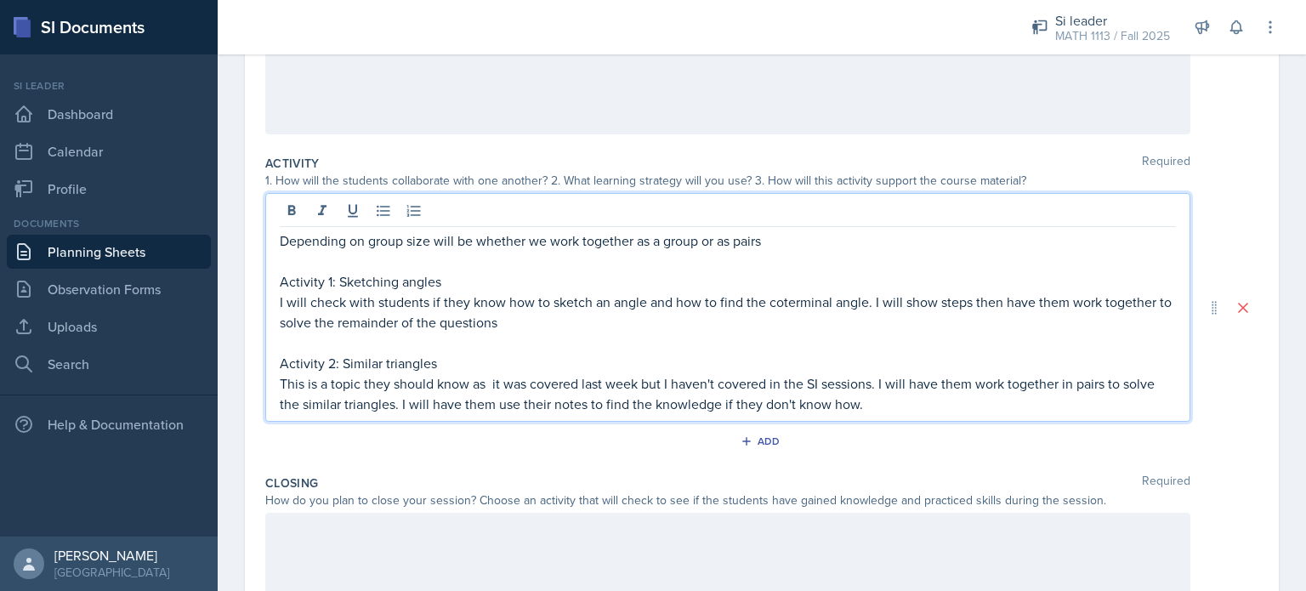
click at [855, 402] on p "This is a topic they should know as it was covered last week but I haven't cove…" at bounding box center [728, 393] width 896 height 41
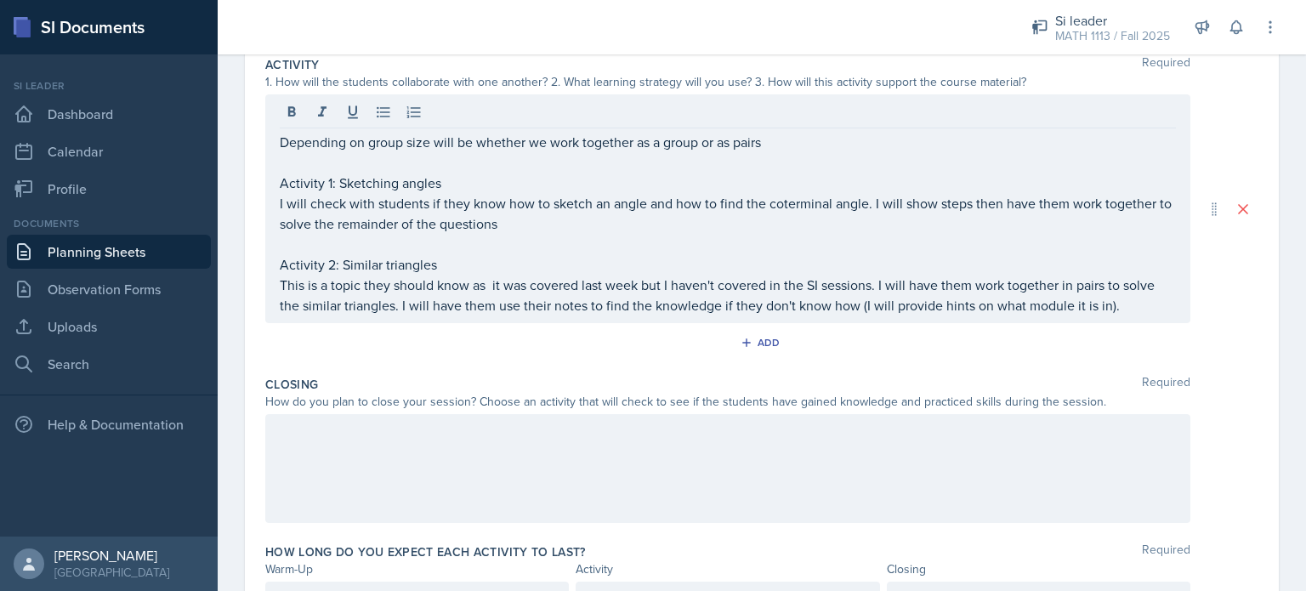
click at [639, 462] on div at bounding box center [727, 468] width 925 height 109
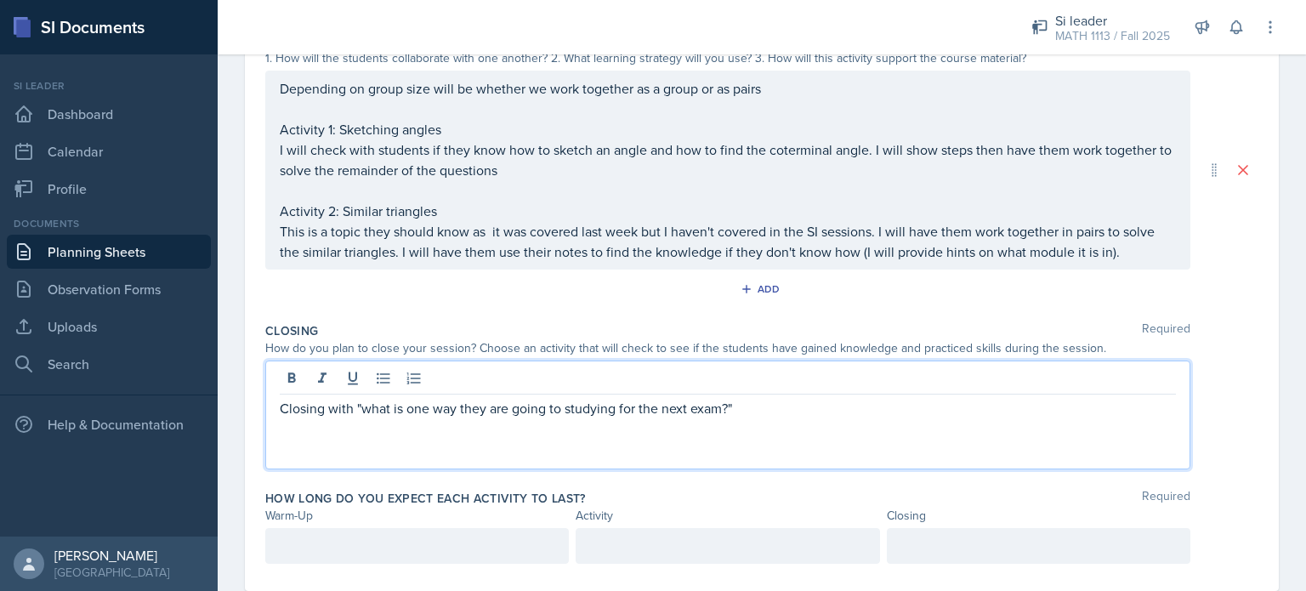
scroll to position [388, 0]
click at [821, 404] on p "Closing with "what is one way they are going to studying for the next exam?" I …" at bounding box center [728, 405] width 896 height 20
click at [1065, 411] on p "Closing with "what is one way they are going to studying for the next exam?" I …" at bounding box center [728, 405] width 896 height 20
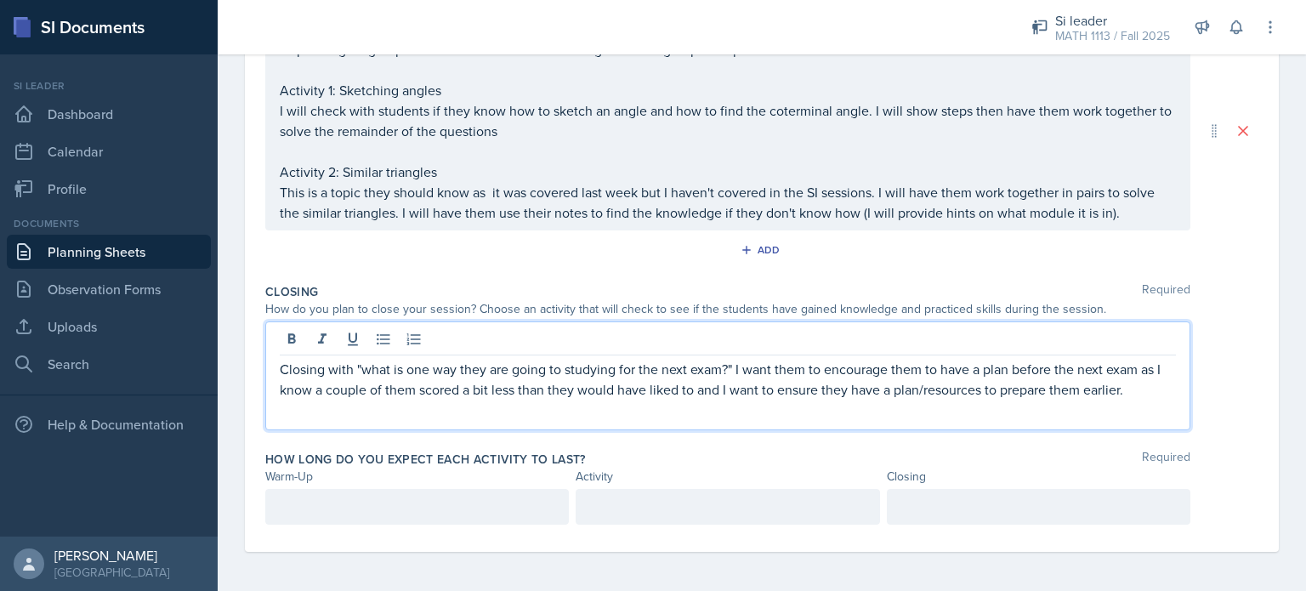
scroll to position [423, 0]
click at [412, 513] on p at bounding box center [417, 507] width 275 height 20
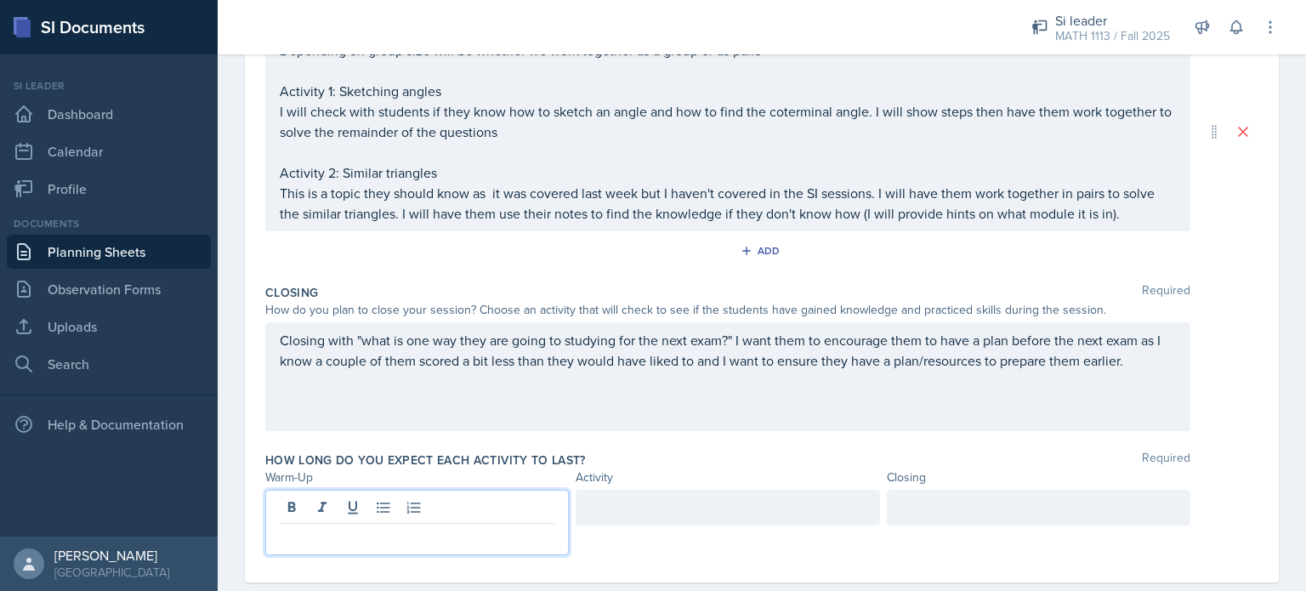
scroll to position [452, 0]
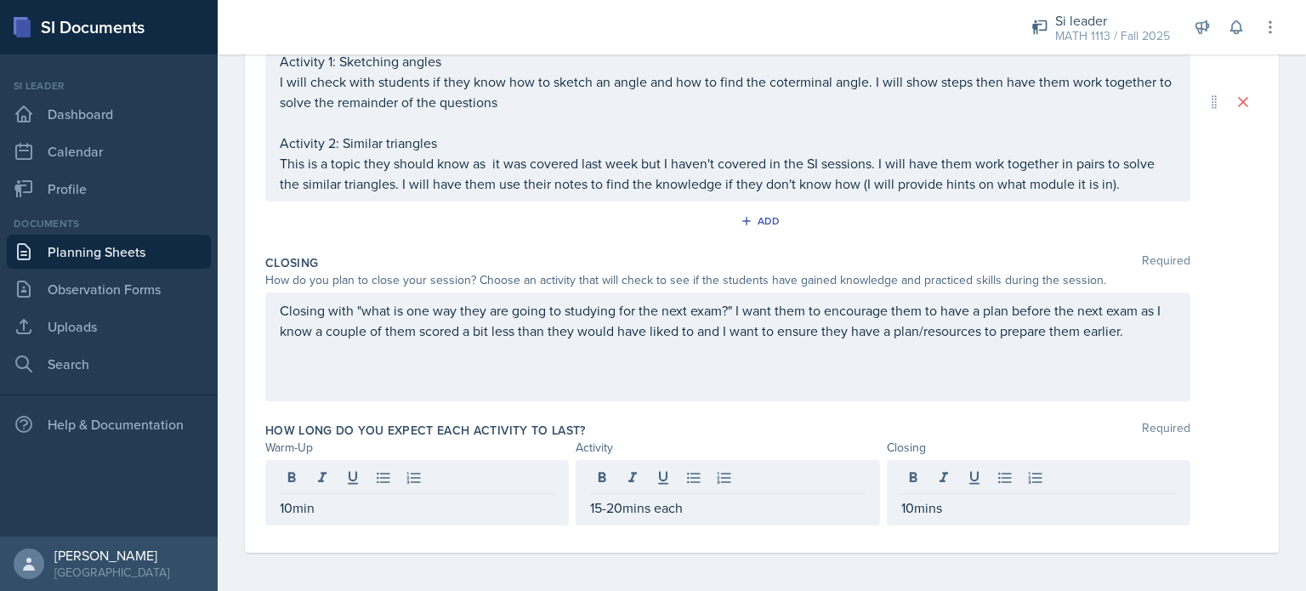
click at [719, 365] on div "Closing with "what is one way they are going to studying for the next exam?" I …" at bounding box center [727, 347] width 925 height 109
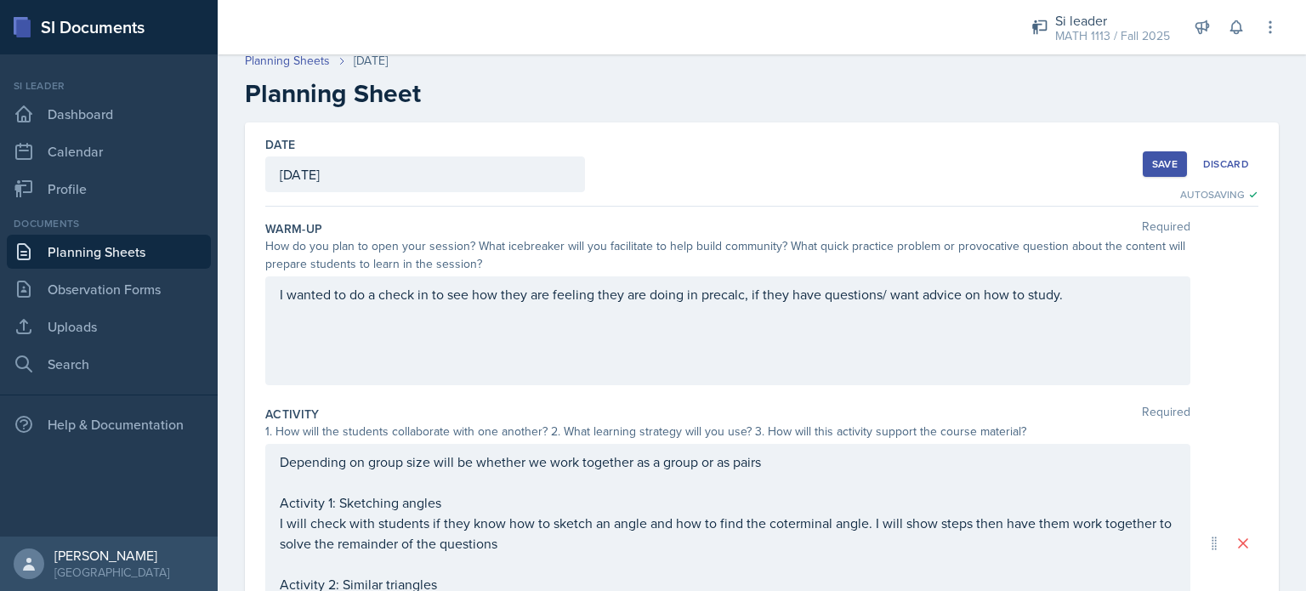
scroll to position [0, 0]
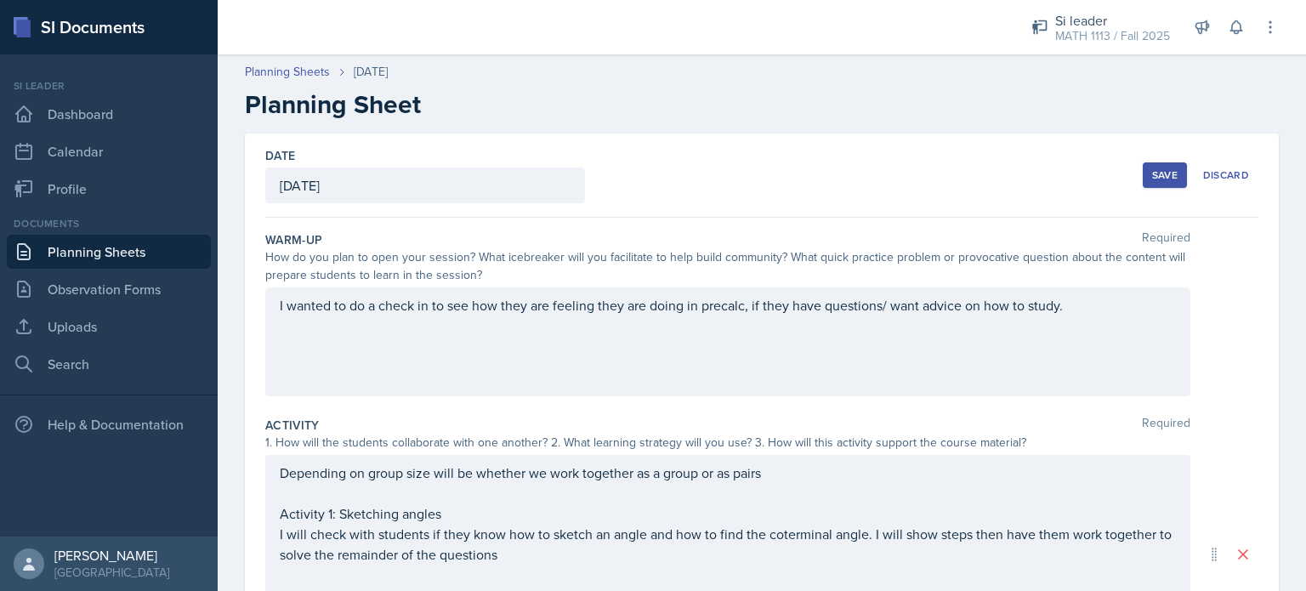
click at [1152, 179] on div "Save" at bounding box center [1165, 175] width 26 height 14
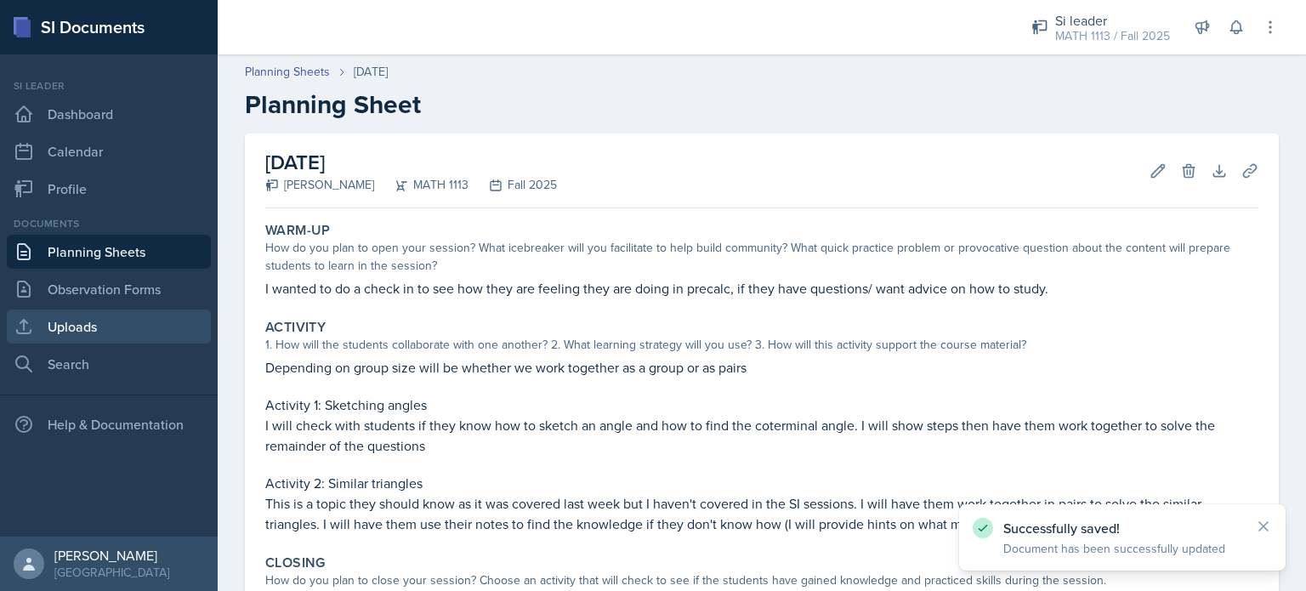
click at [95, 322] on link "Uploads" at bounding box center [109, 327] width 204 height 34
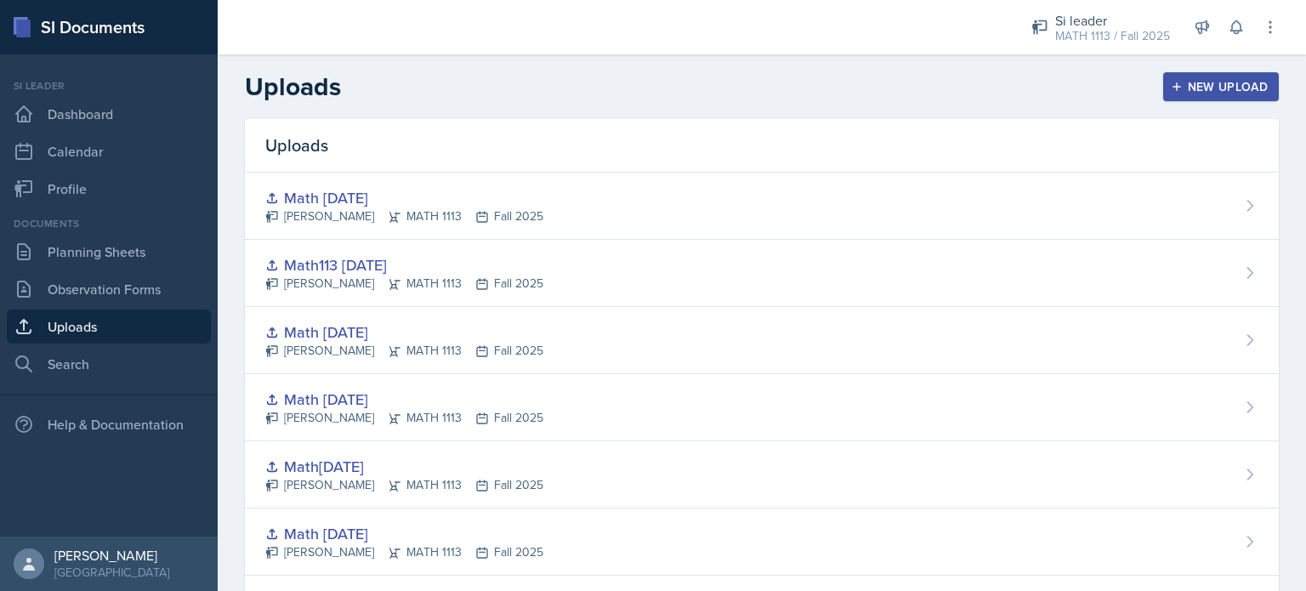
click at [1224, 76] on button "New Upload" at bounding box center [1221, 86] width 116 height 29
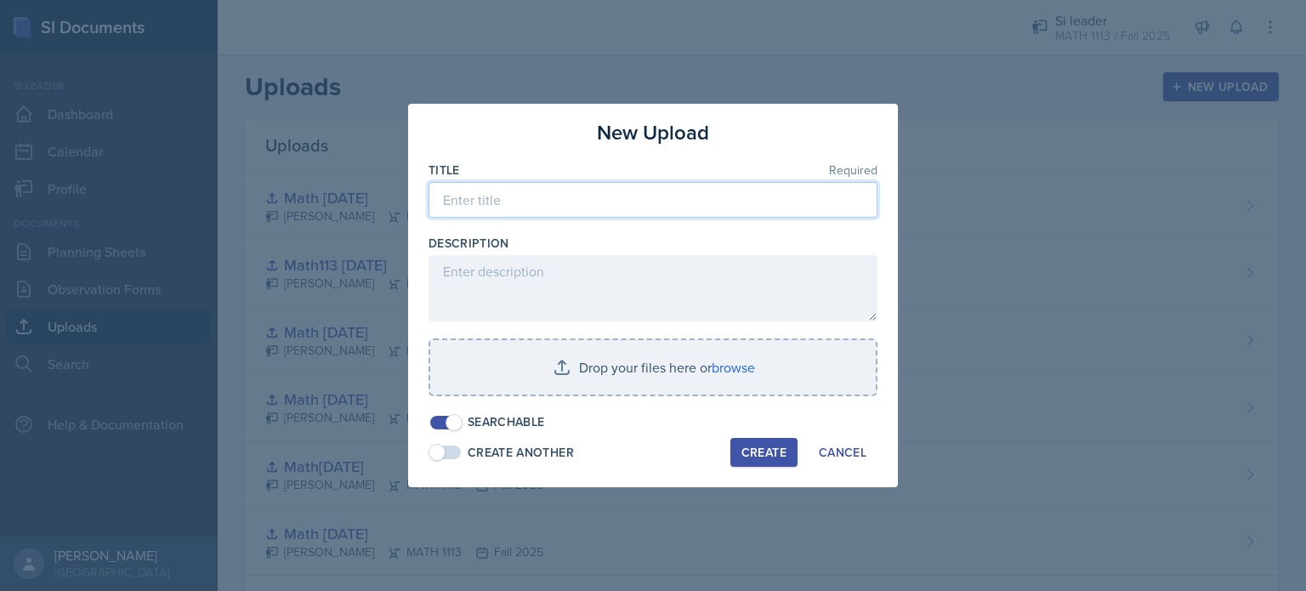
click at [623, 190] on input at bounding box center [653, 200] width 449 height 36
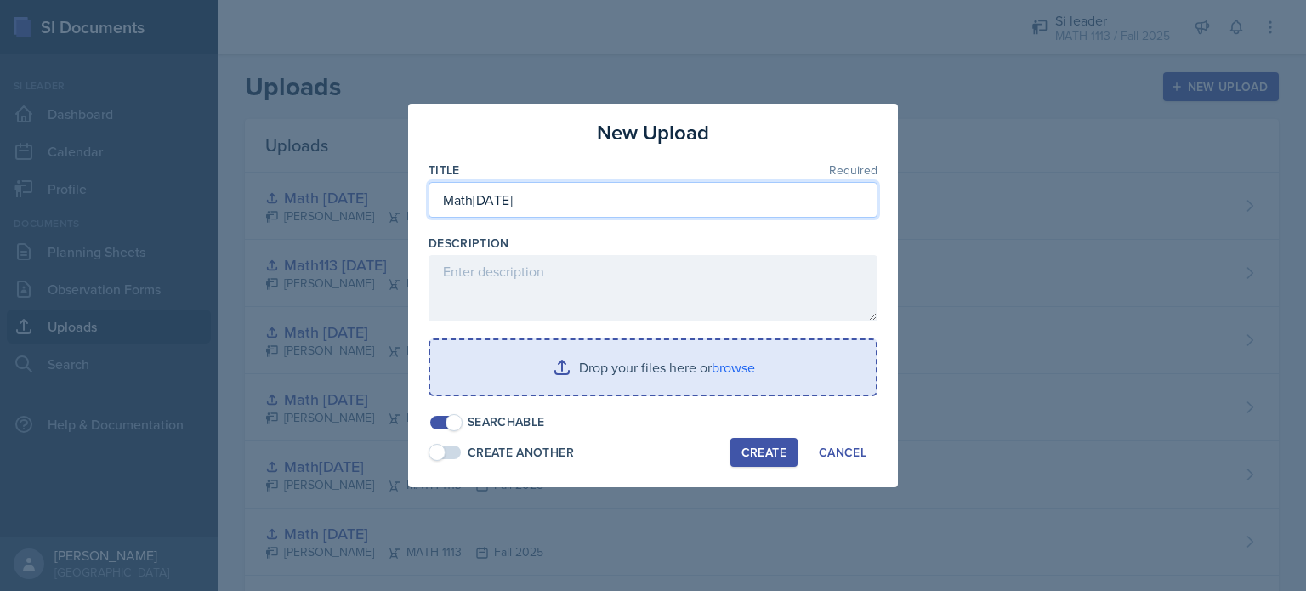
type input "Math[DATE]"
click at [656, 370] on input "file" at bounding box center [653, 367] width 446 height 54
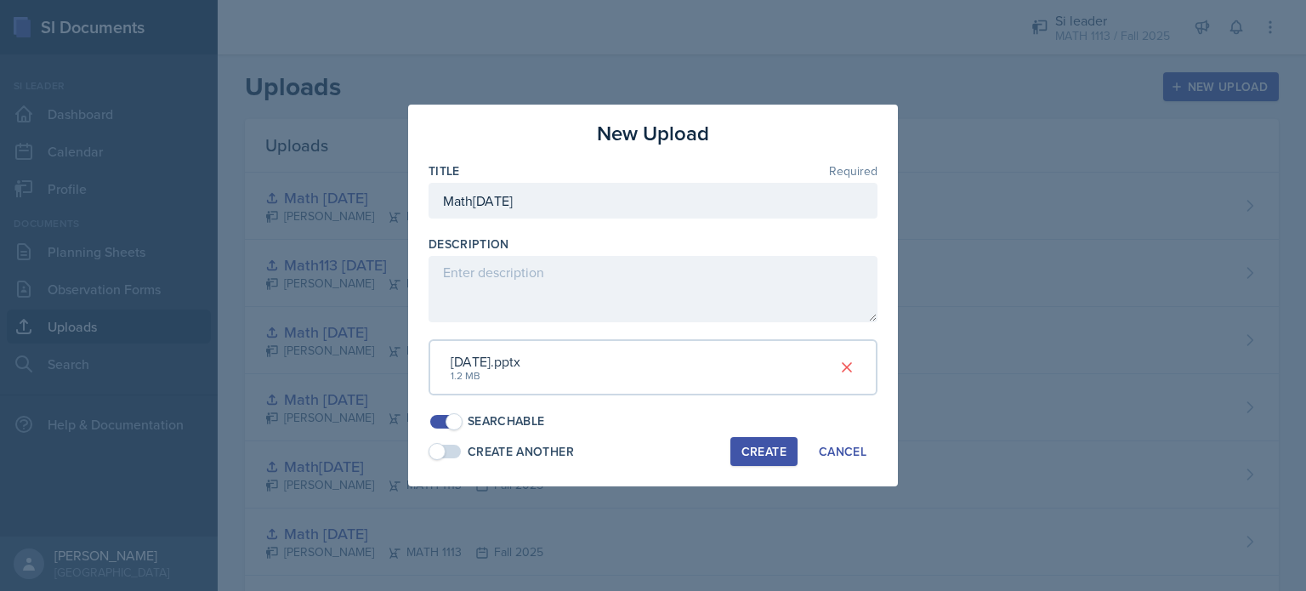
click at [759, 445] on div "Create" at bounding box center [763, 452] width 45 height 14
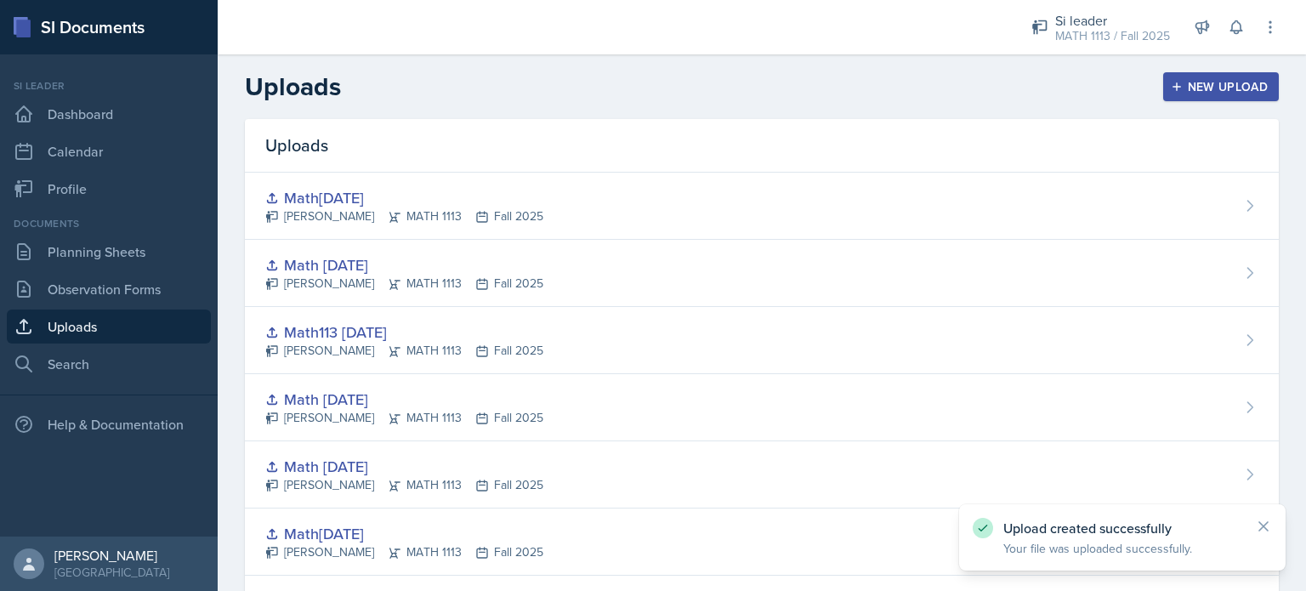
click at [1213, 75] on button "New Upload" at bounding box center [1221, 86] width 116 height 29
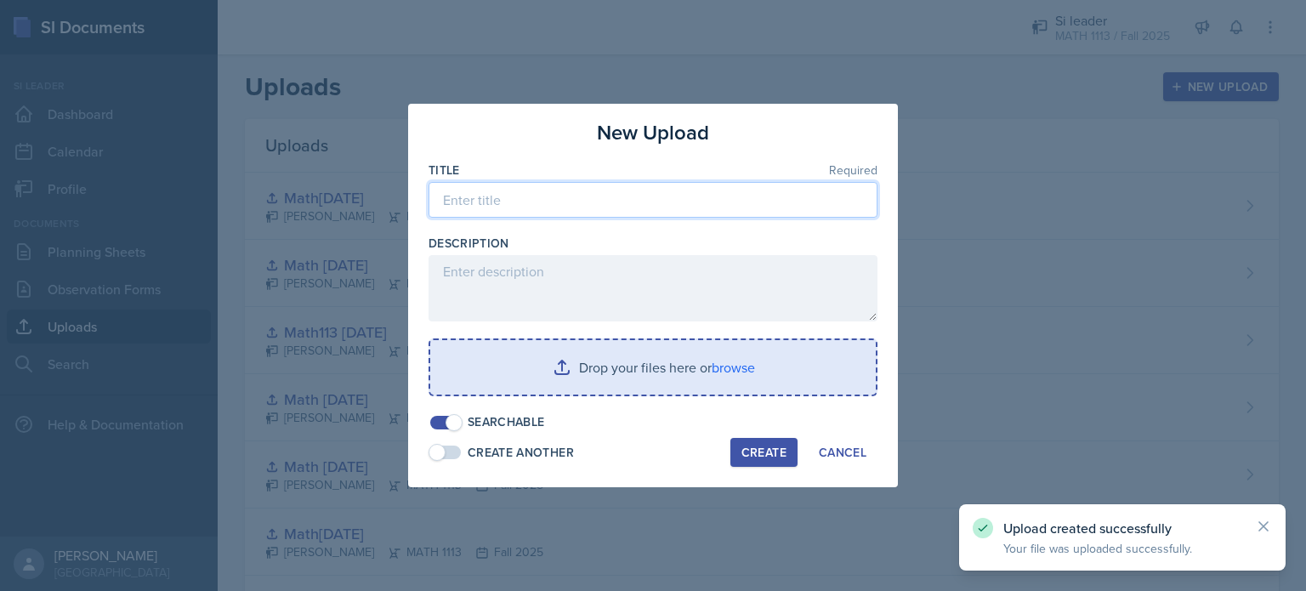
click at [619, 215] on input at bounding box center [653, 200] width 449 height 36
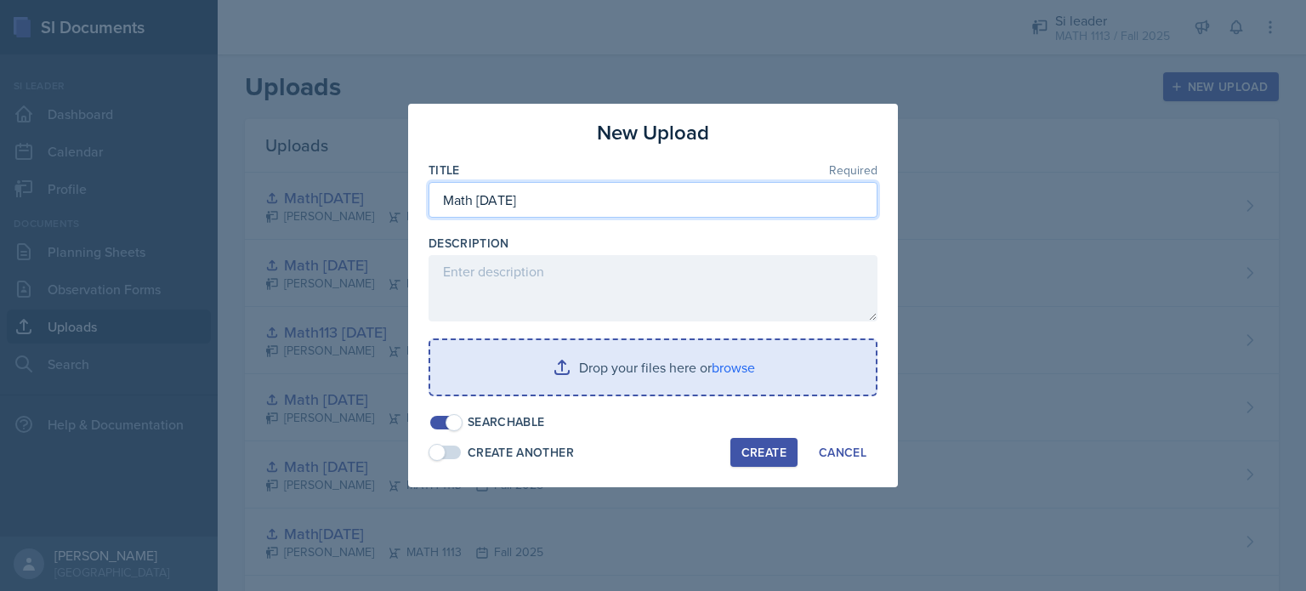
type input "Math [DATE]"
click at [582, 362] on input "file" at bounding box center [653, 367] width 446 height 54
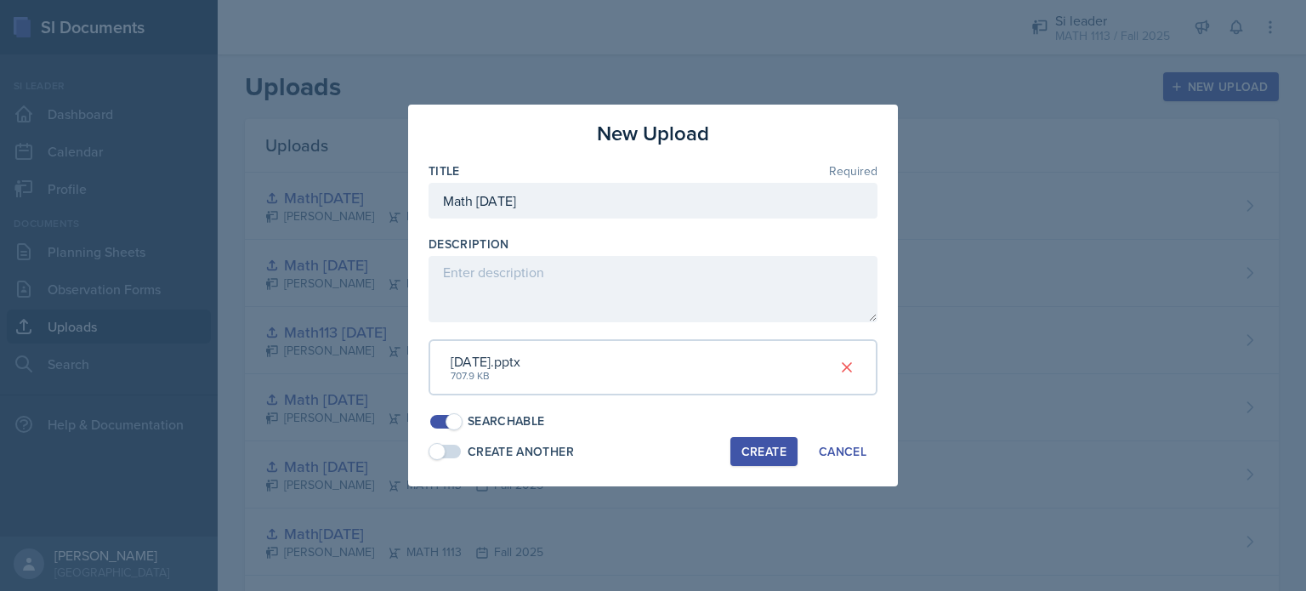
click at [757, 452] on div "Create" at bounding box center [763, 452] width 45 height 14
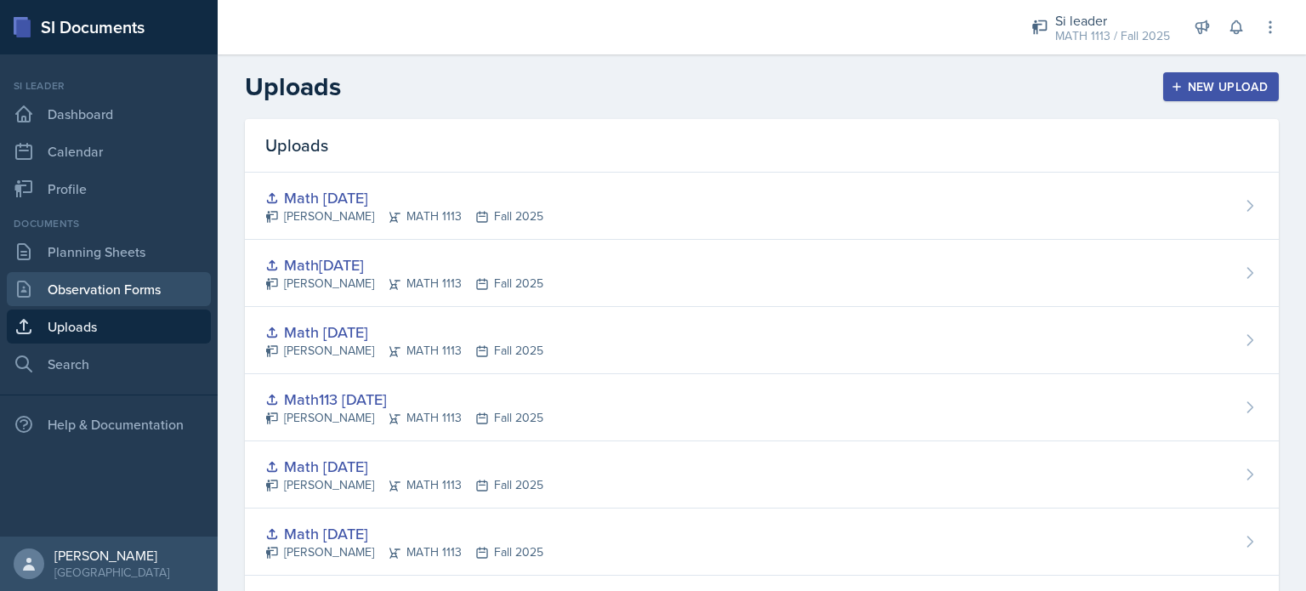
click at [134, 281] on link "Observation Forms" at bounding box center [109, 289] width 204 height 34
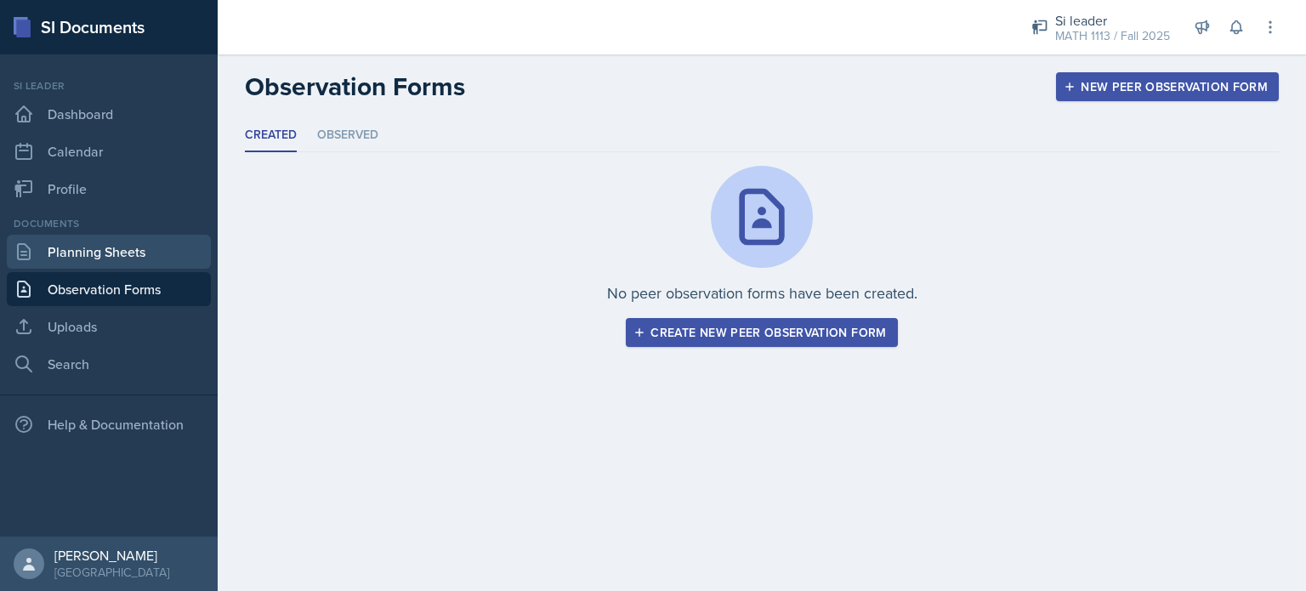
click at [91, 260] on link "Planning Sheets" at bounding box center [109, 252] width 204 height 34
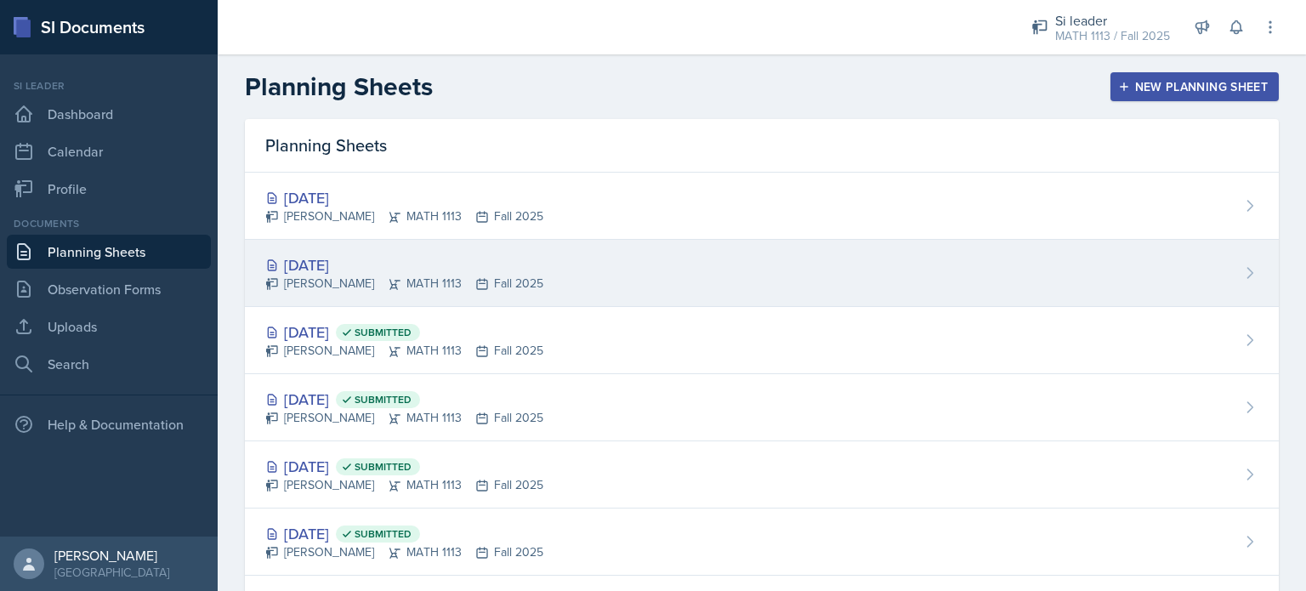
click at [554, 253] on div "[DATE] [PERSON_NAME] MATH 1113 Fall 2025" at bounding box center [762, 273] width 1034 height 67
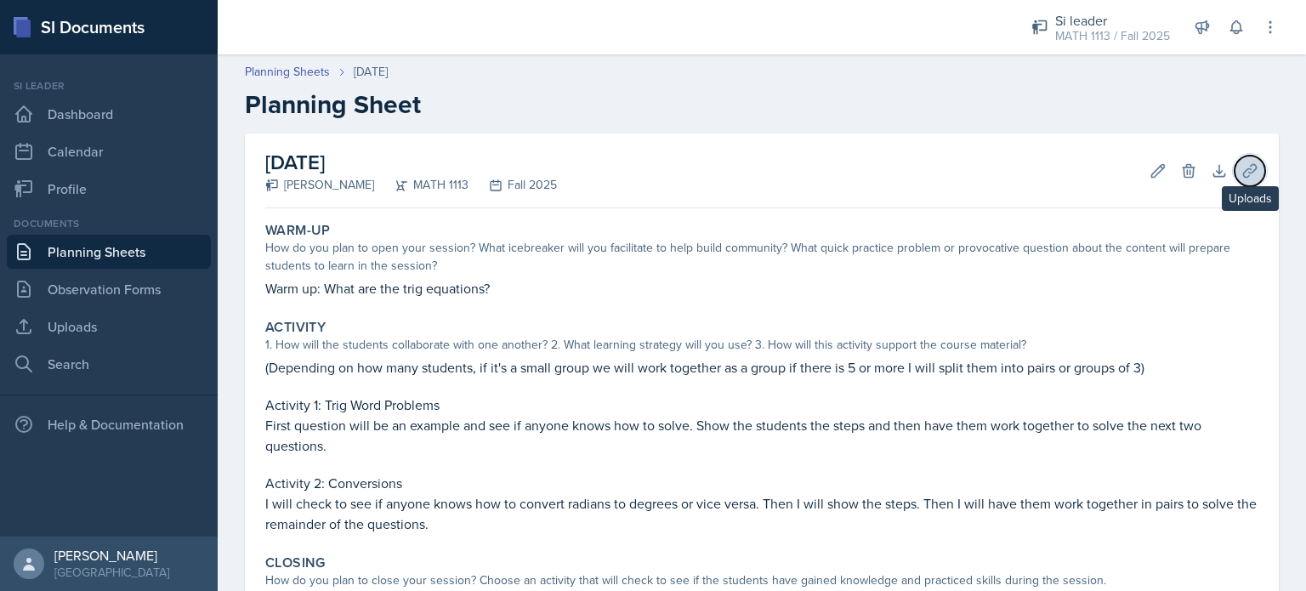
click at [1241, 168] on icon at bounding box center [1249, 170] width 17 height 17
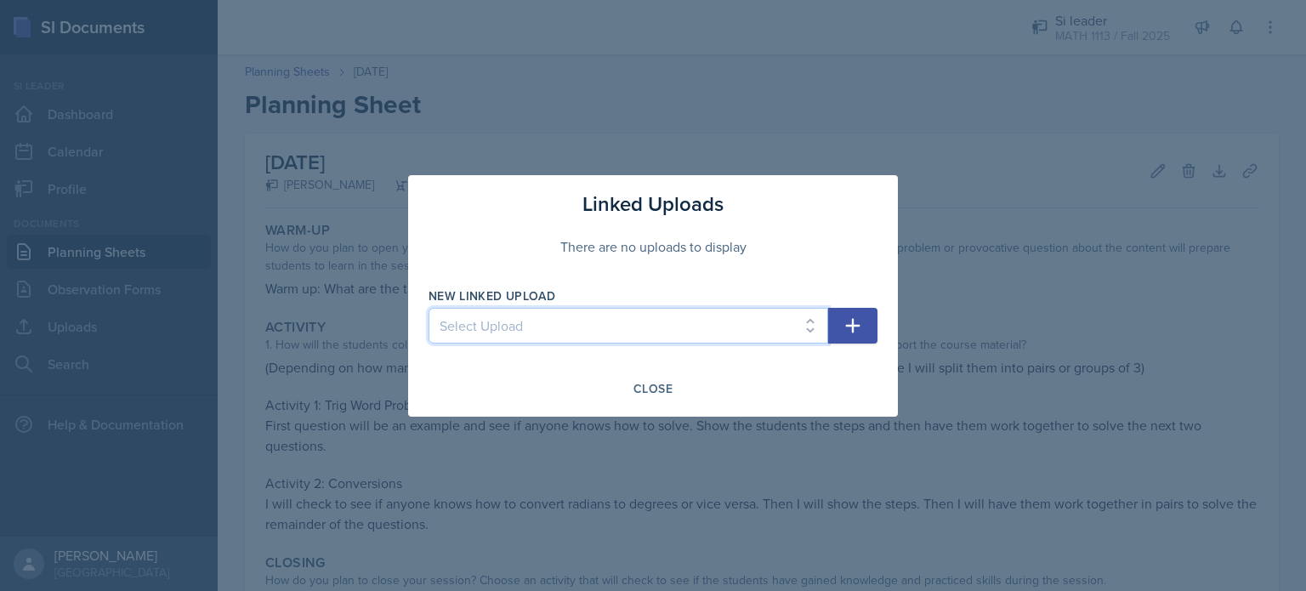
click at [469, 329] on select "Select Upload Training Powerpoint Math [DATE] Math [DATE] Math[DATE] Math [DATE…" at bounding box center [629, 326] width 400 height 36
select select "bd0972ee-daac-4757-b4f3-cb2c39da2855"
click at [429, 308] on select "Select Upload Training Powerpoint Math [DATE] Math [DATE] Math[DATE] Math [DATE…" at bounding box center [629, 326] width 400 height 36
click at [848, 332] on icon "button" at bounding box center [853, 325] width 20 height 20
select select
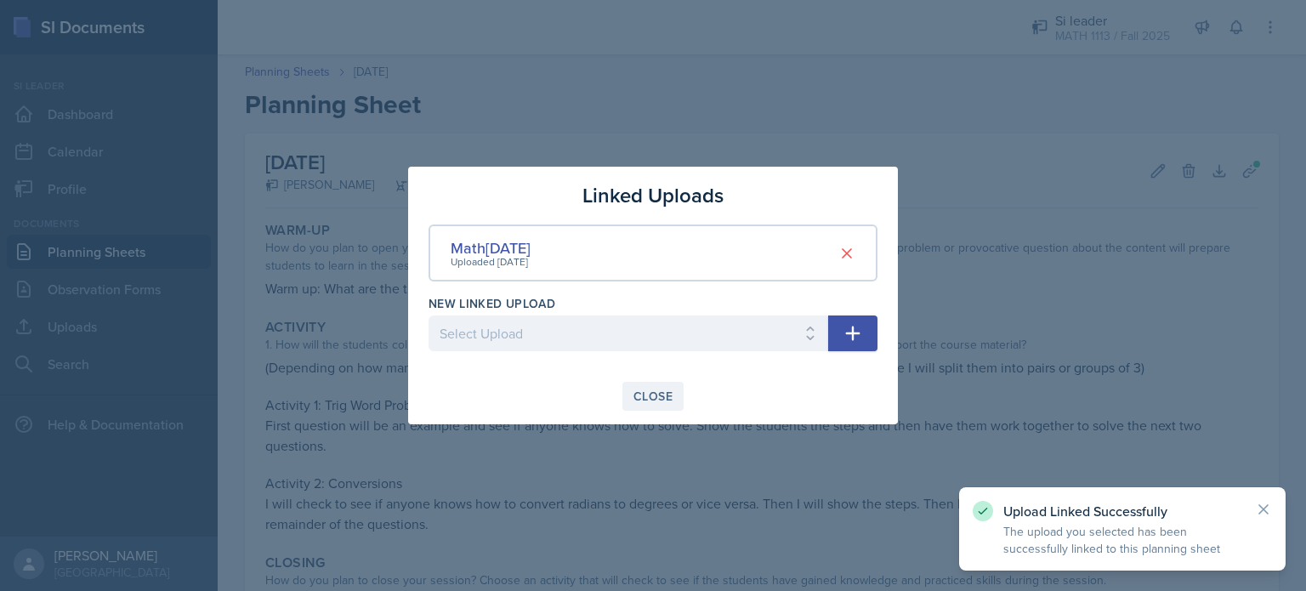
click at [661, 391] on div "Close" at bounding box center [652, 396] width 39 height 14
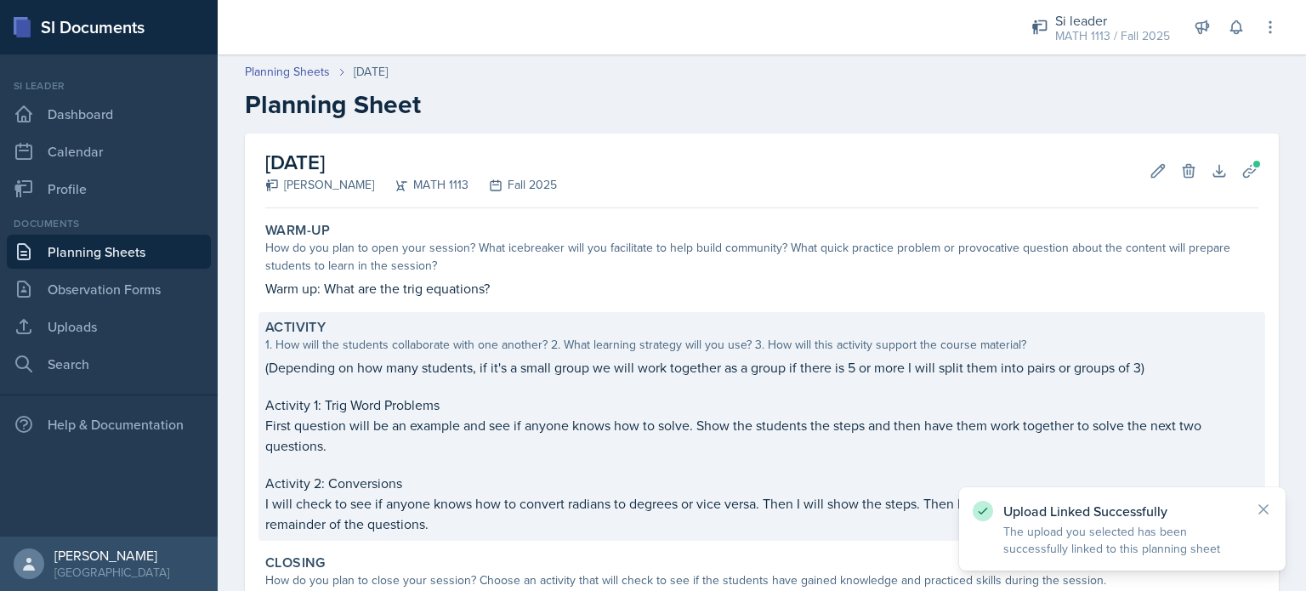
scroll to position [218, 0]
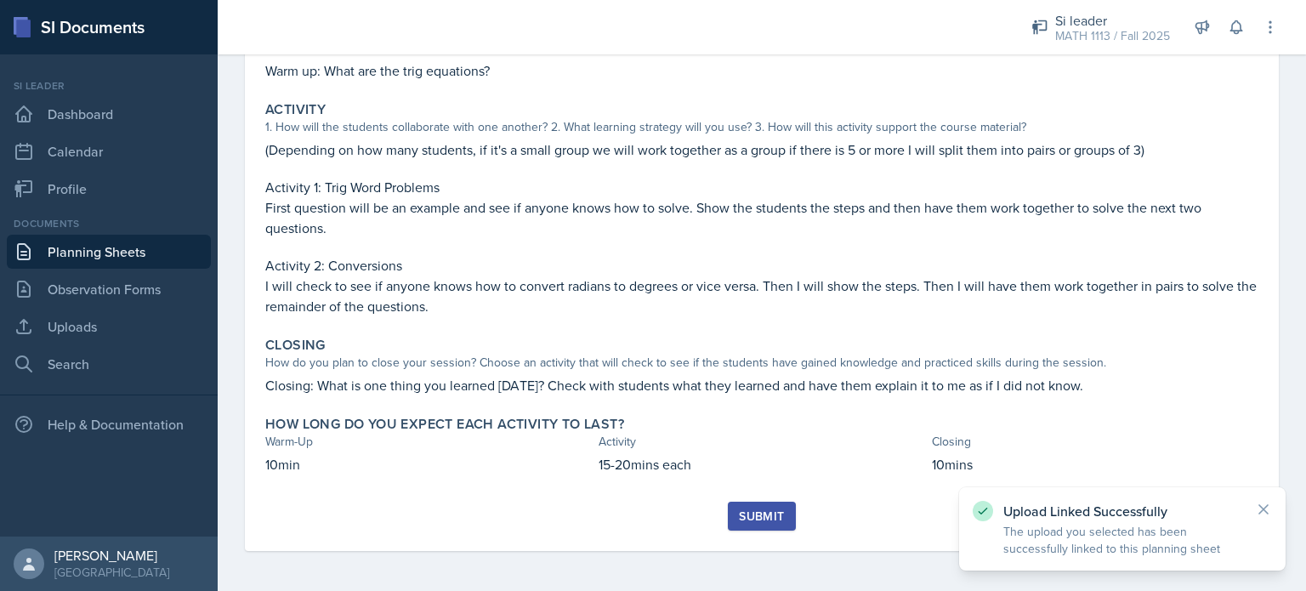
click at [775, 514] on div "Submit" at bounding box center [761, 516] width 45 height 14
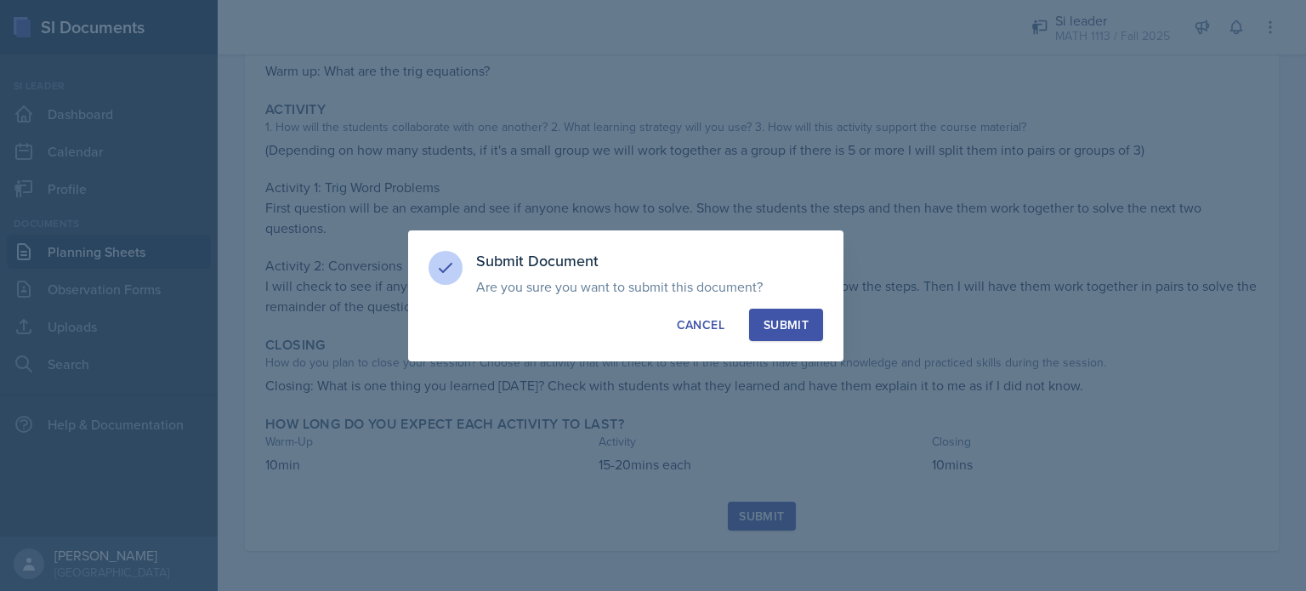
click at [775, 329] on div "Submit" at bounding box center [786, 324] width 45 height 17
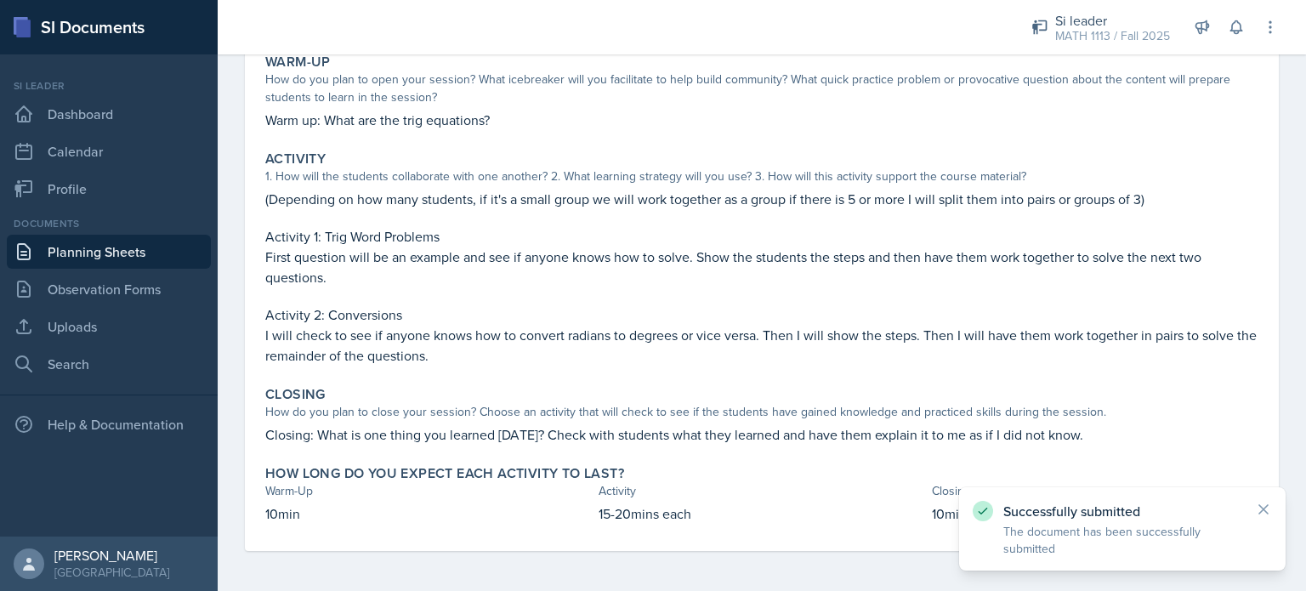
scroll to position [0, 0]
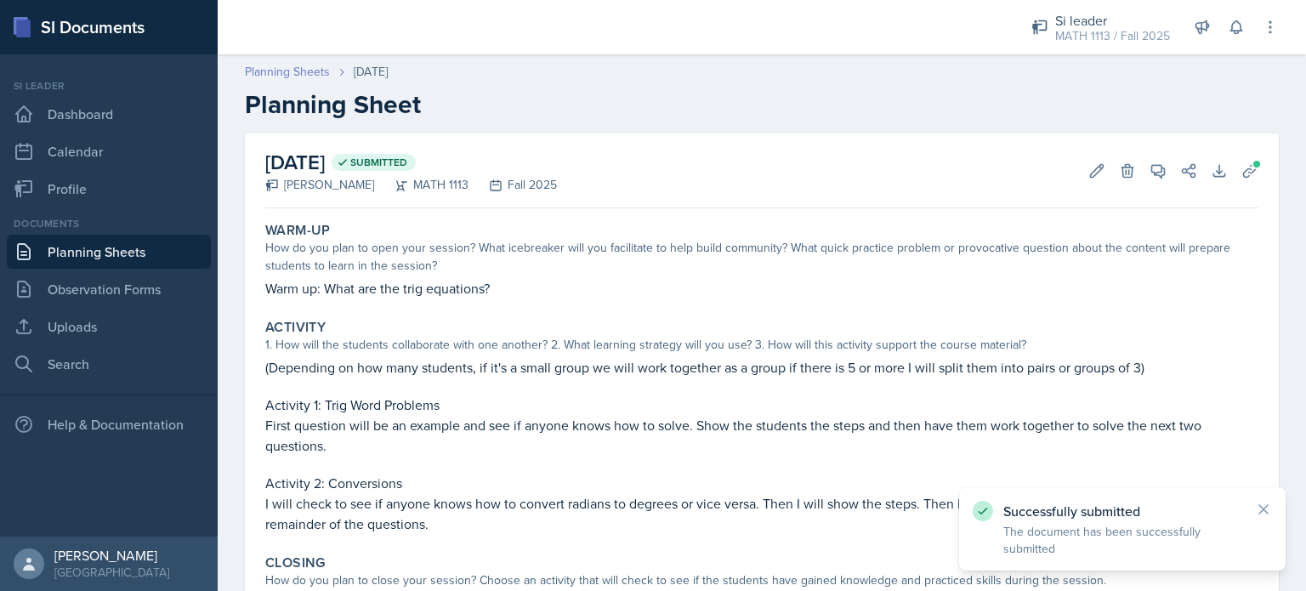
click at [273, 72] on link "Planning Sheets" at bounding box center [287, 72] width 85 height 18
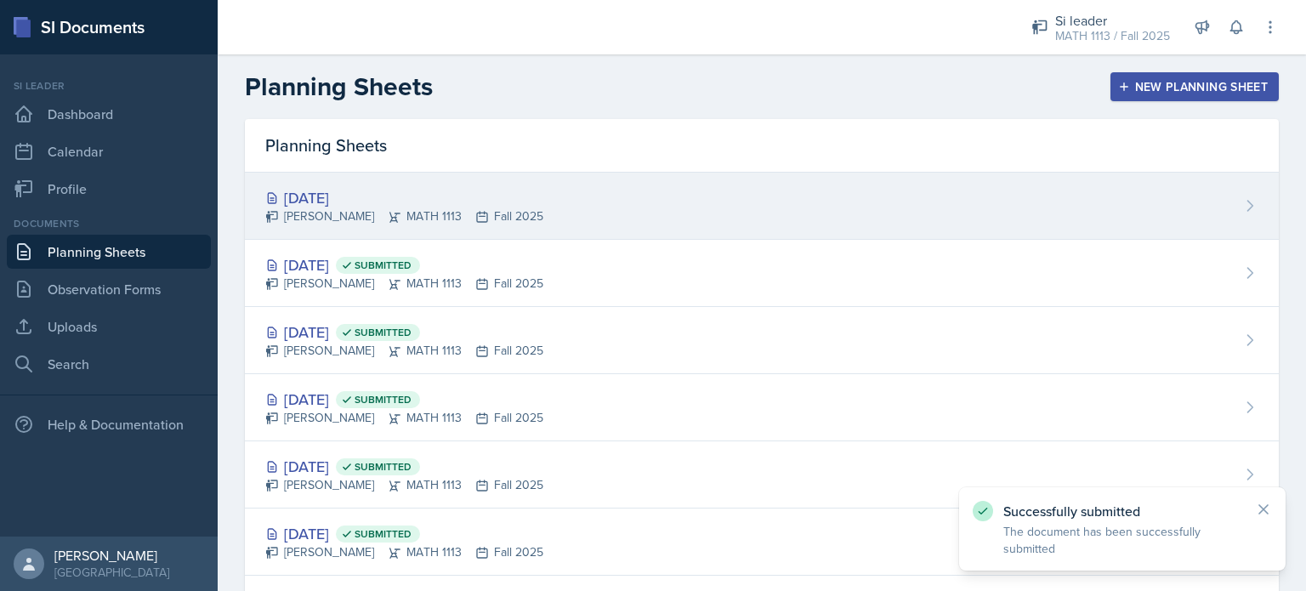
click at [812, 204] on div "[DATE] [PERSON_NAME] MATH 1113 Fall 2025" at bounding box center [762, 206] width 1034 height 67
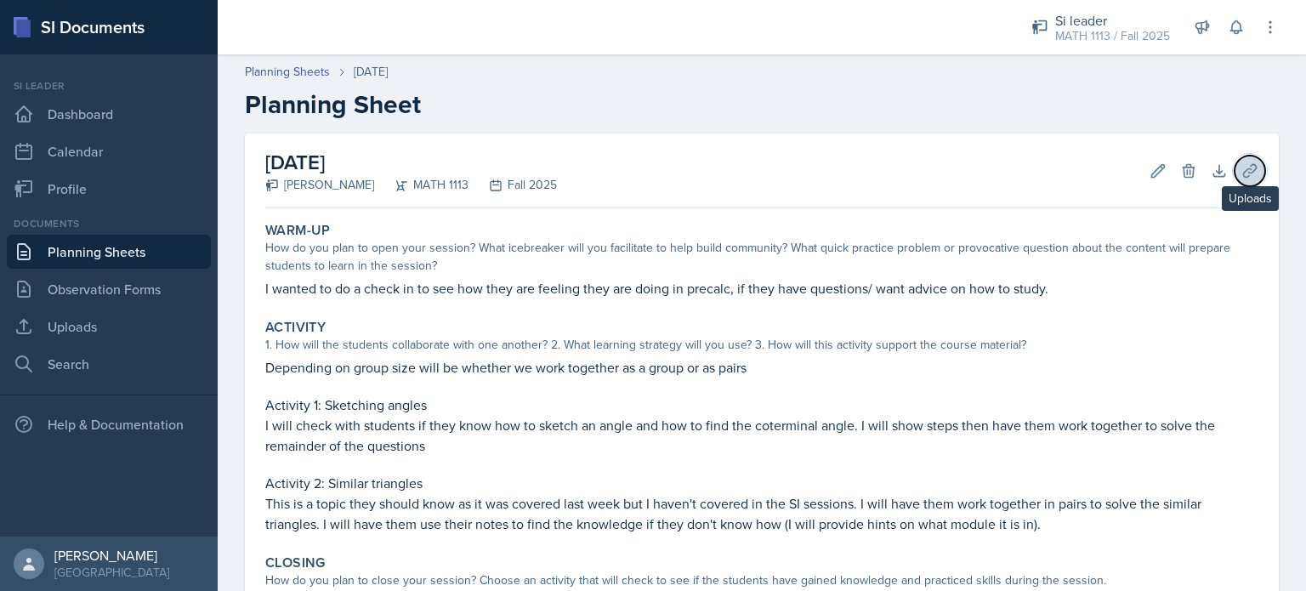
click at [1241, 173] on icon at bounding box center [1249, 170] width 17 height 17
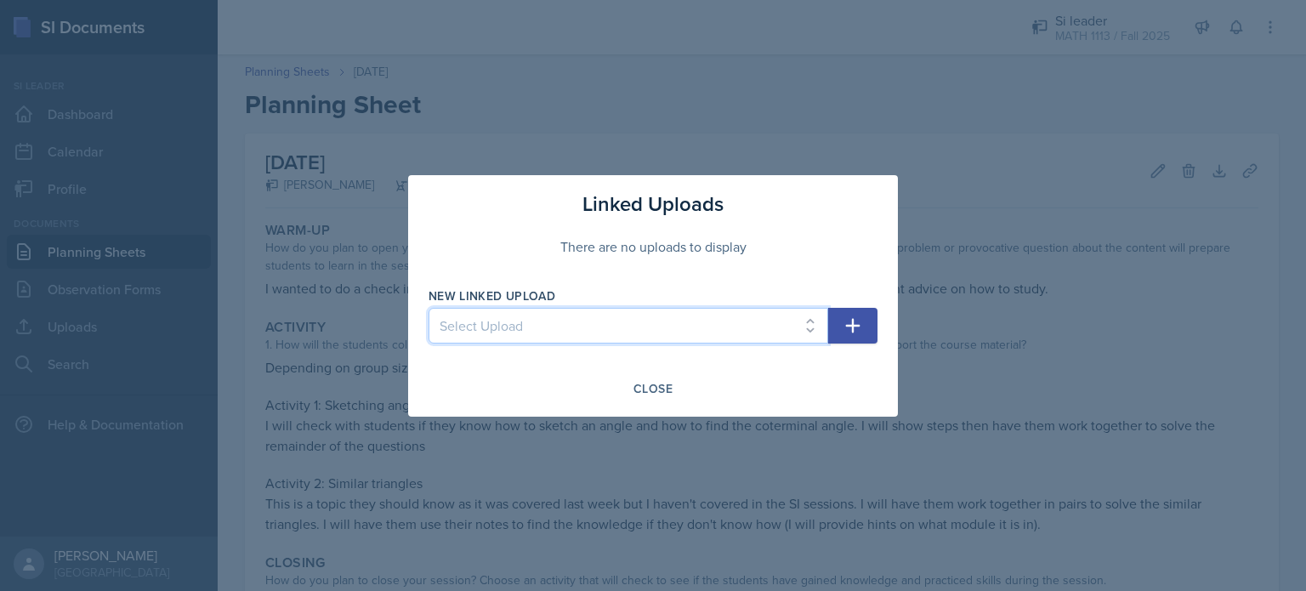
click at [542, 321] on select "Select Upload Training Powerpoint Math [DATE] Math [DATE] Math[DATE] Math [DATE…" at bounding box center [629, 326] width 400 height 36
select select "478d8d66-9962-4864-89c7-a78858389fbc"
click at [429, 308] on select "Select Upload Training Powerpoint Math [DATE] Math [DATE] Math[DATE] Math [DATE…" at bounding box center [629, 326] width 400 height 36
click at [850, 320] on icon "button" at bounding box center [853, 325] width 20 height 20
select select
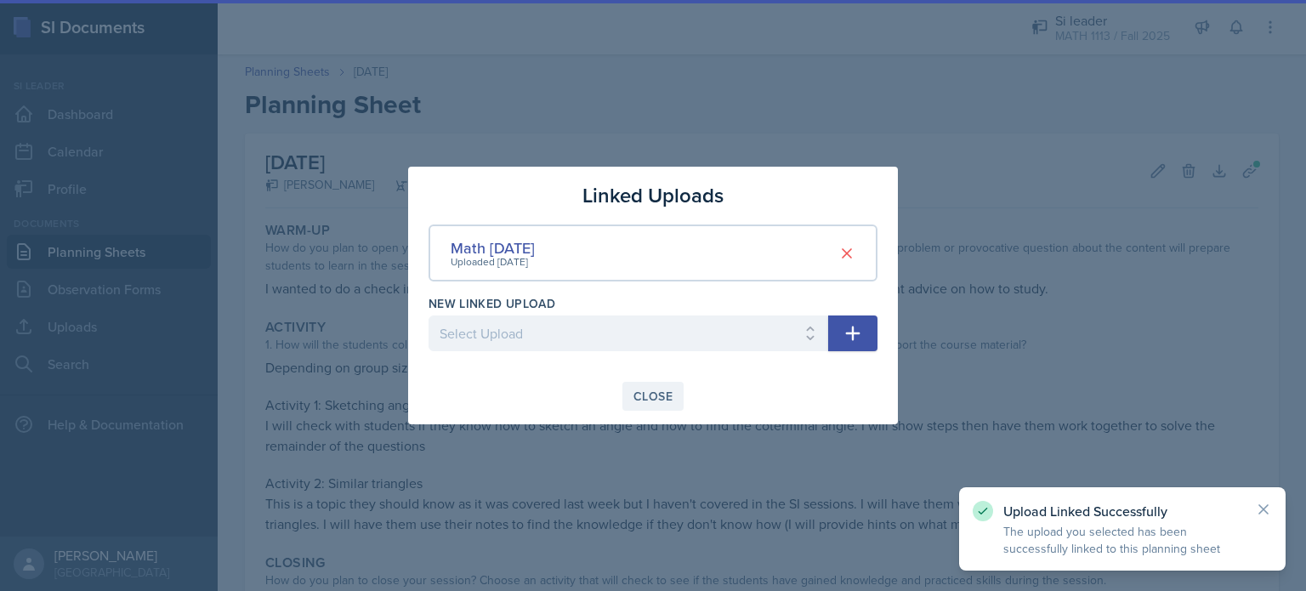
click at [646, 384] on button "Close" at bounding box center [652, 396] width 61 height 29
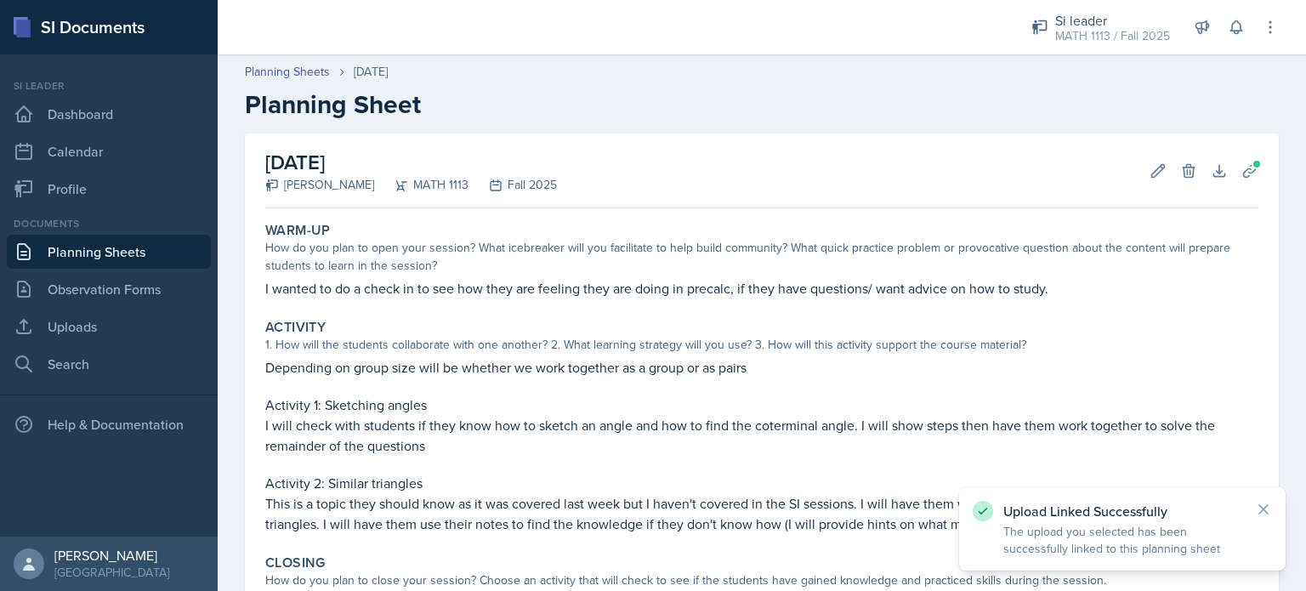
scroll to position [238, 0]
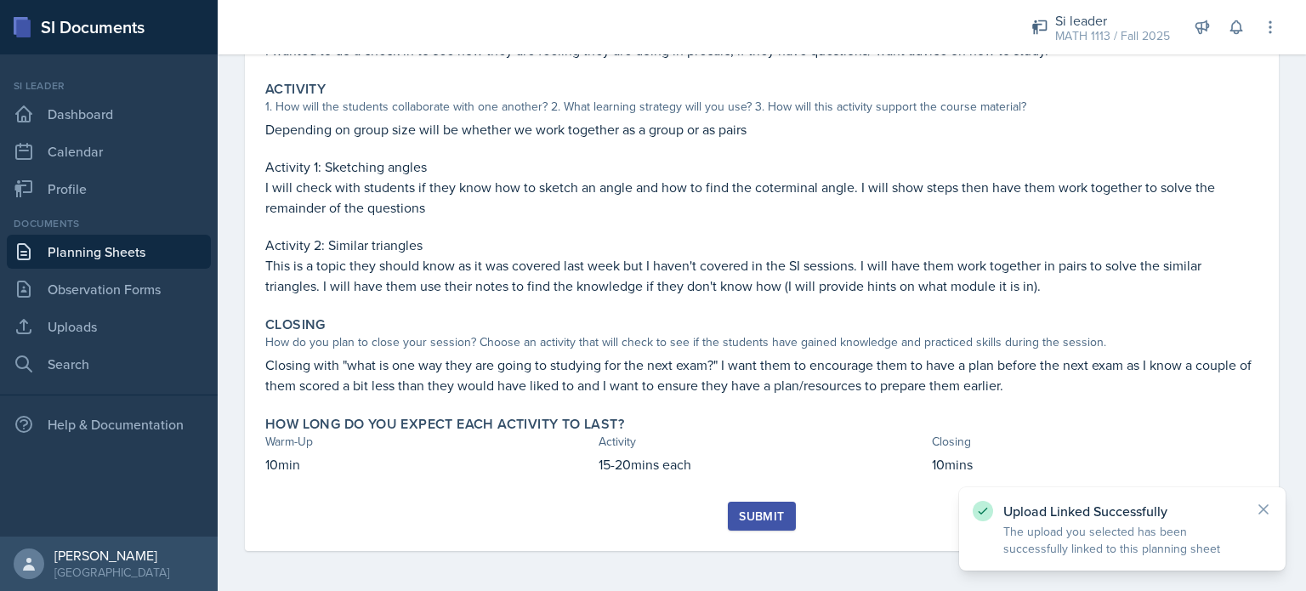
click at [758, 509] on div "Submit" at bounding box center [761, 516] width 45 height 14
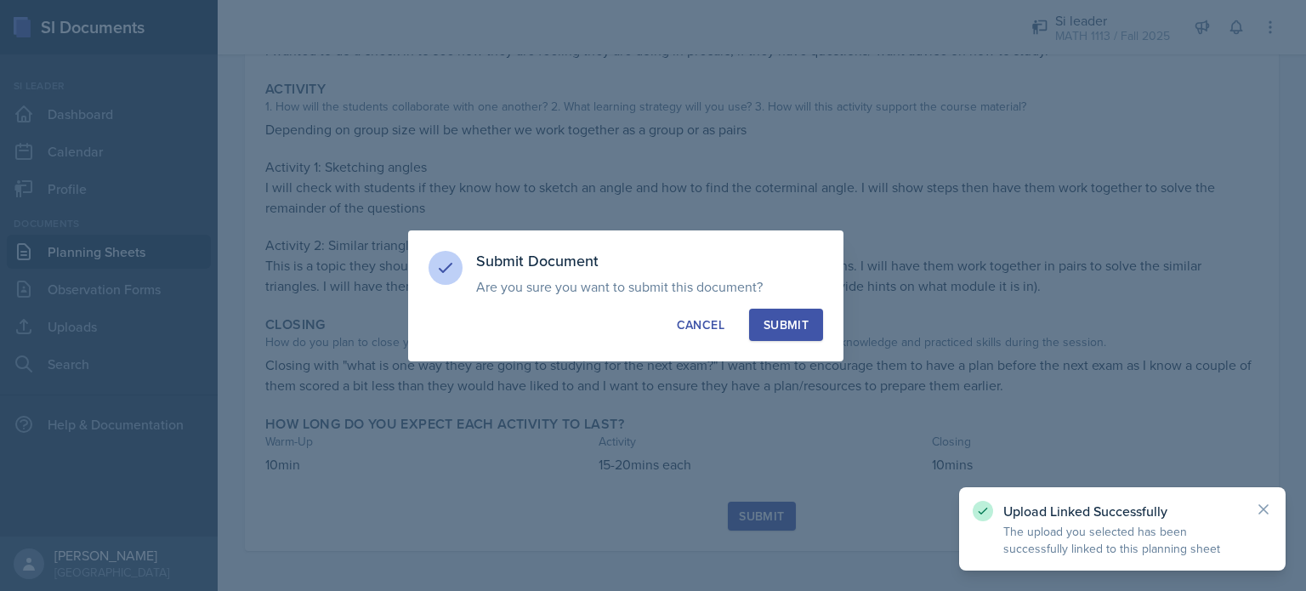
click at [798, 324] on div "Submit" at bounding box center [786, 324] width 45 height 17
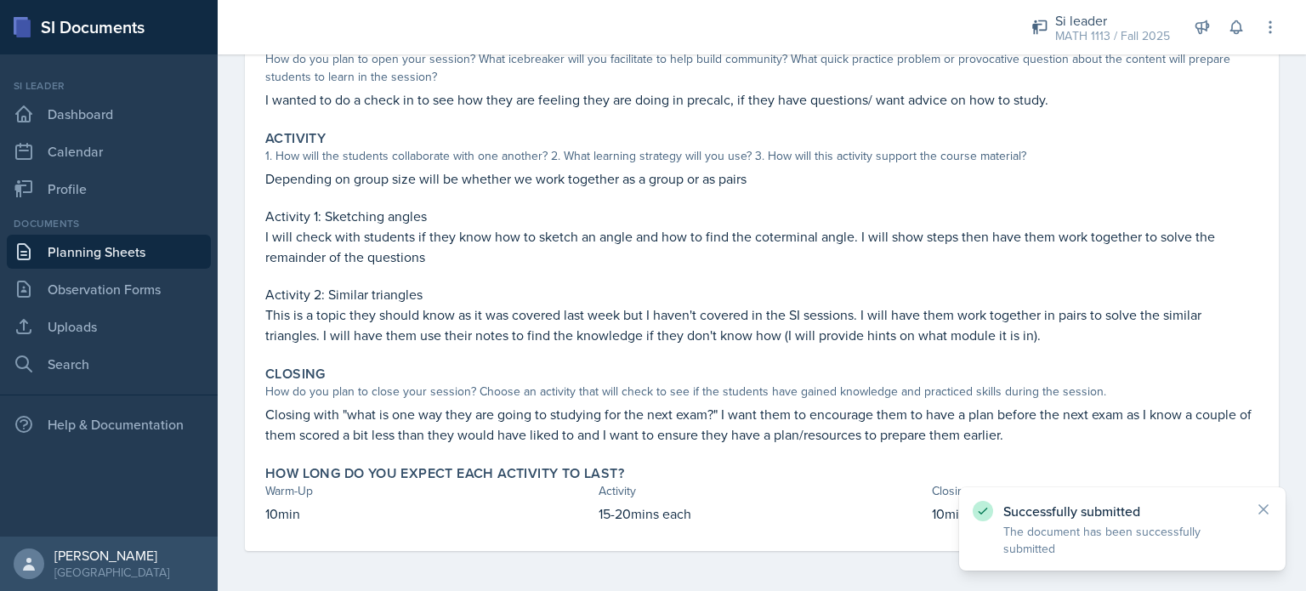
scroll to position [0, 0]
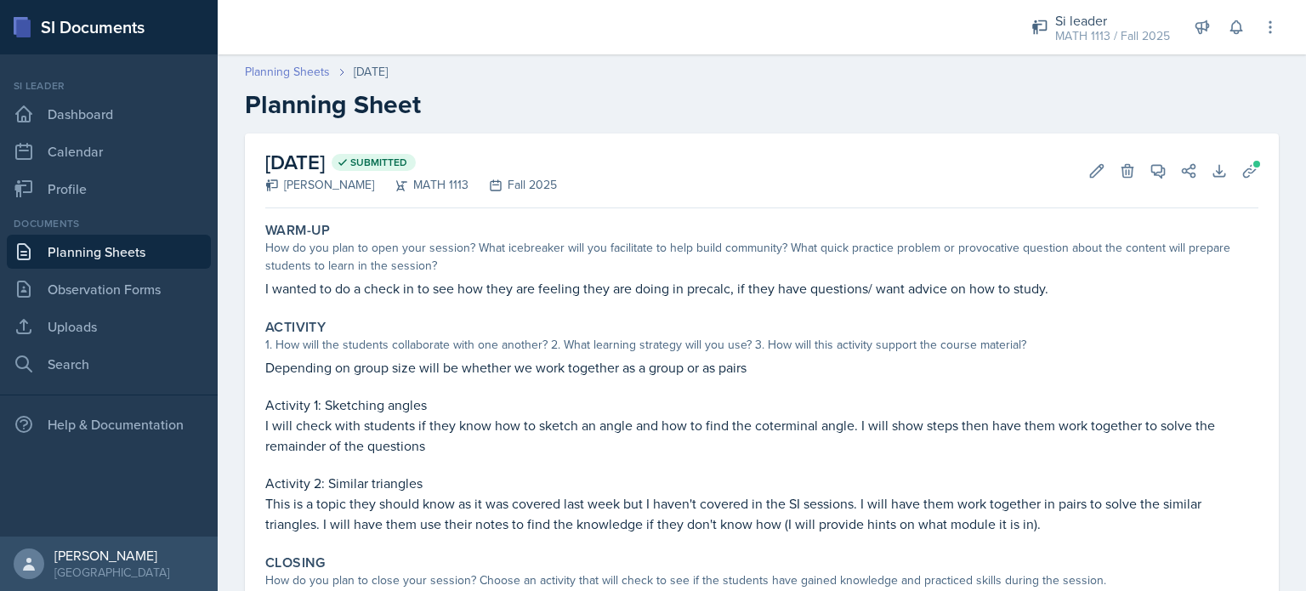
click at [281, 67] on link "Planning Sheets" at bounding box center [287, 72] width 85 height 18
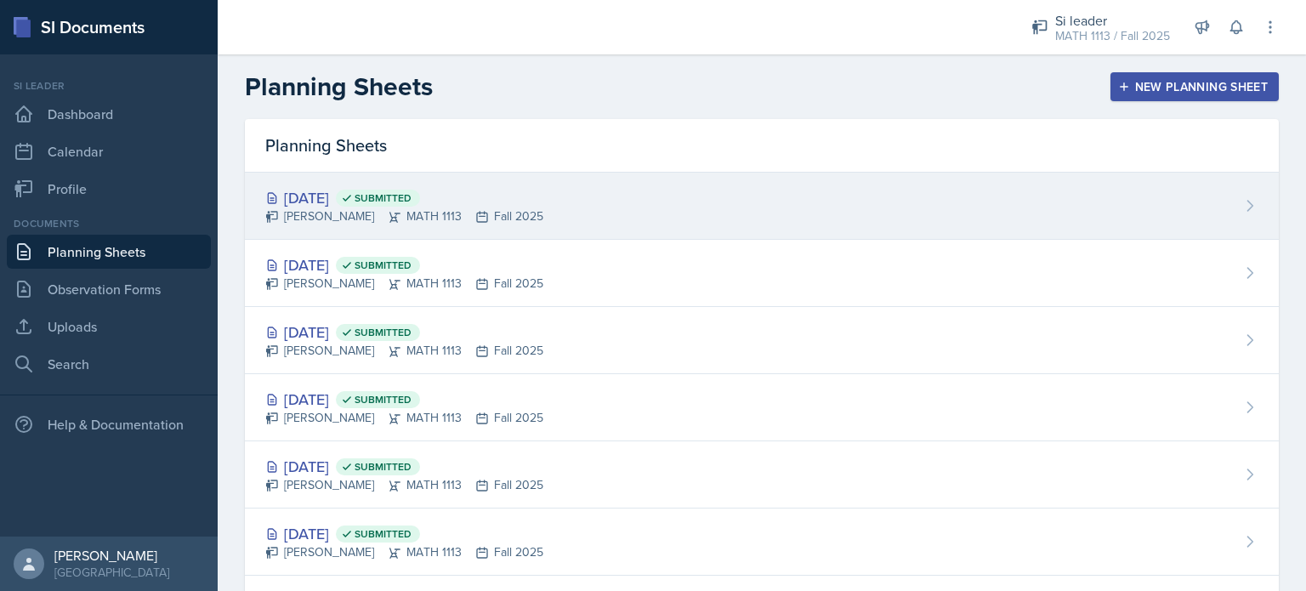
click at [595, 202] on div "[DATE] Submitted [PERSON_NAME] MATH 1113 Fall 2025" at bounding box center [762, 206] width 1034 height 67
